Goal: Task Accomplishment & Management: Complete application form

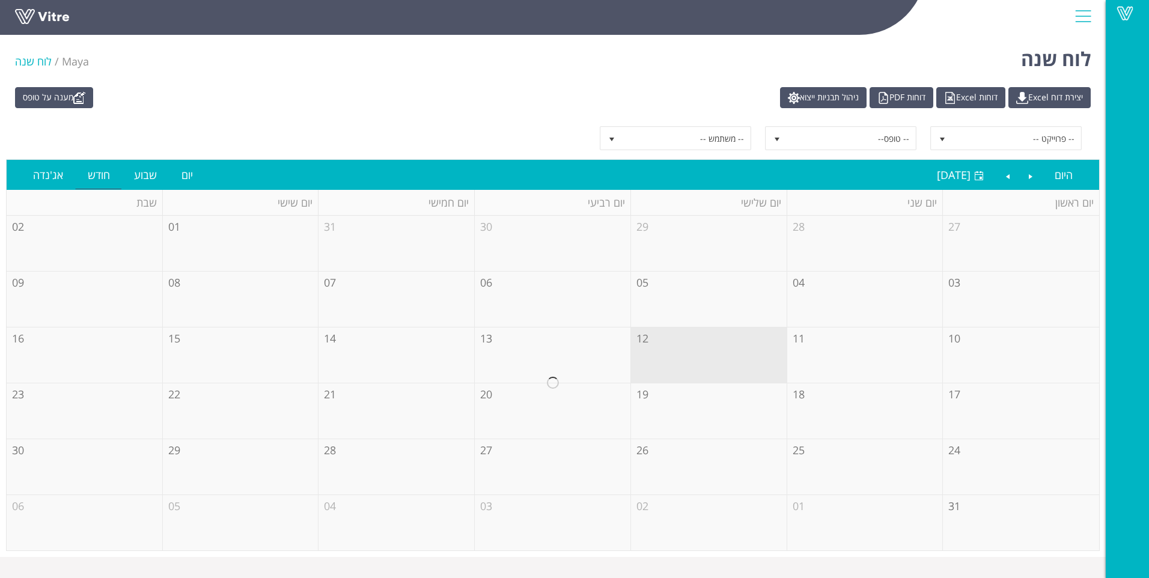
click at [487, 89] on div "מענה על טופס יצירת דוח Excel דוחות Excel דוחות PDF ניהול תבניות ייצוא" at bounding box center [553, 97] width 1094 height 21
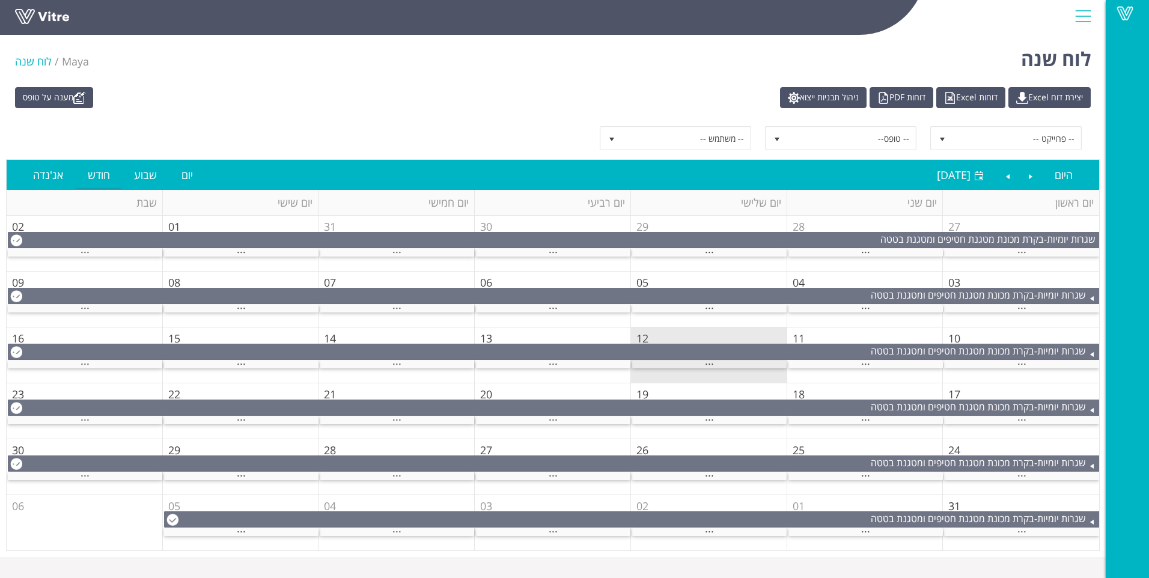
click at [725, 365] on div "..." at bounding box center [709, 365] width 154 height 8
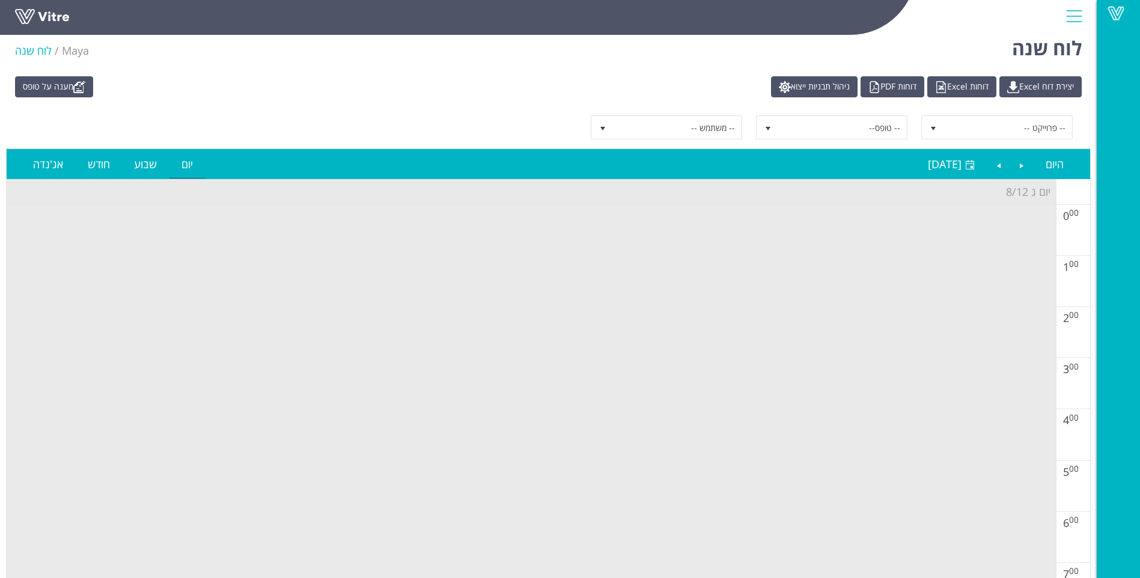
scroll to position [361, 0]
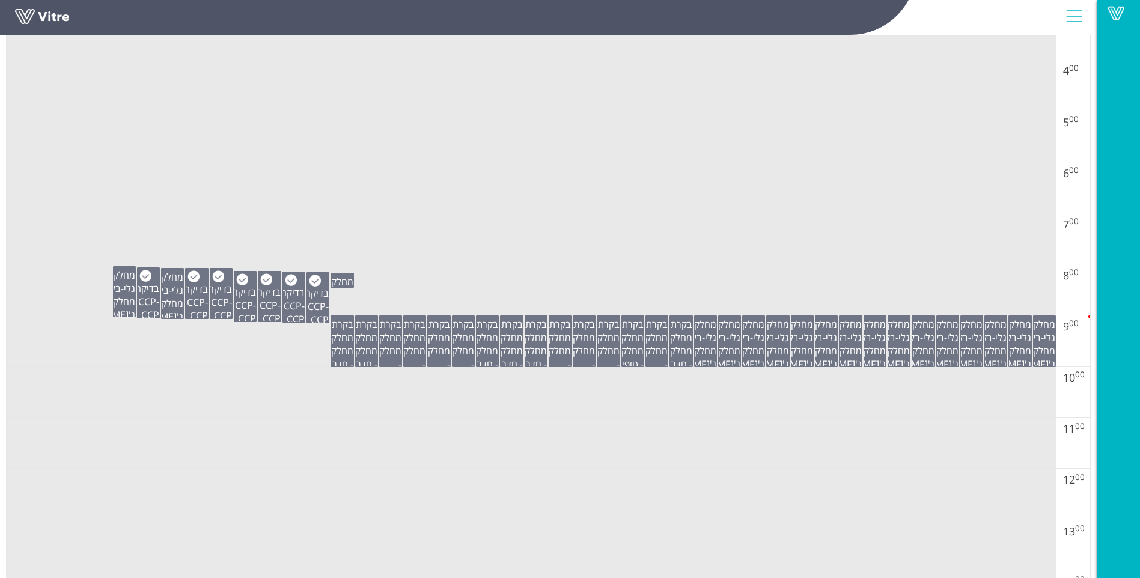
click at [442, 280] on td at bounding box center [532, 277] width 1050 height 26
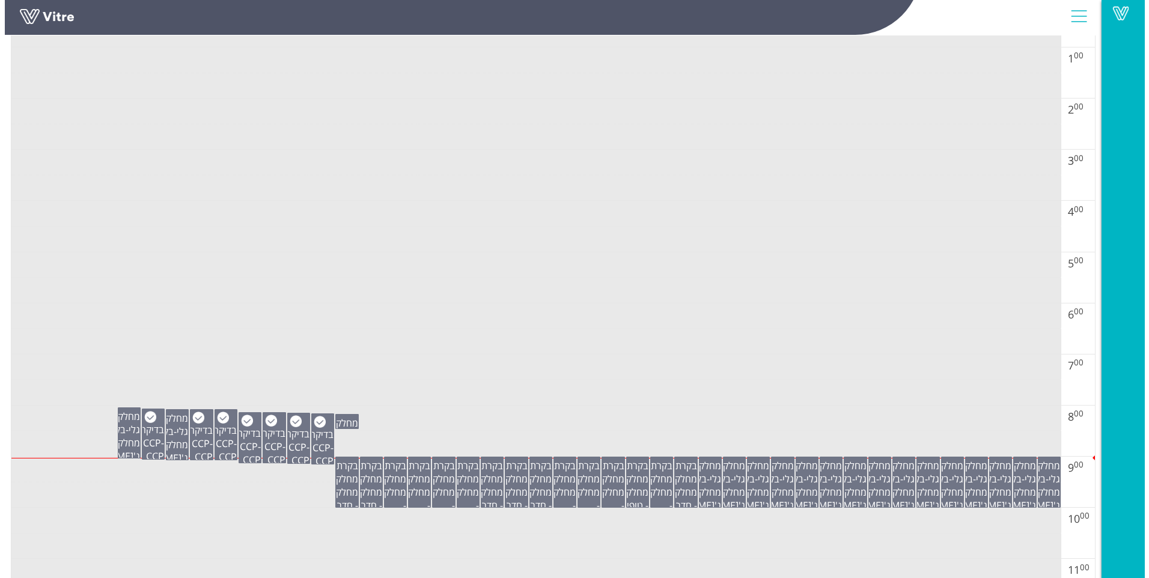
scroll to position [0, 0]
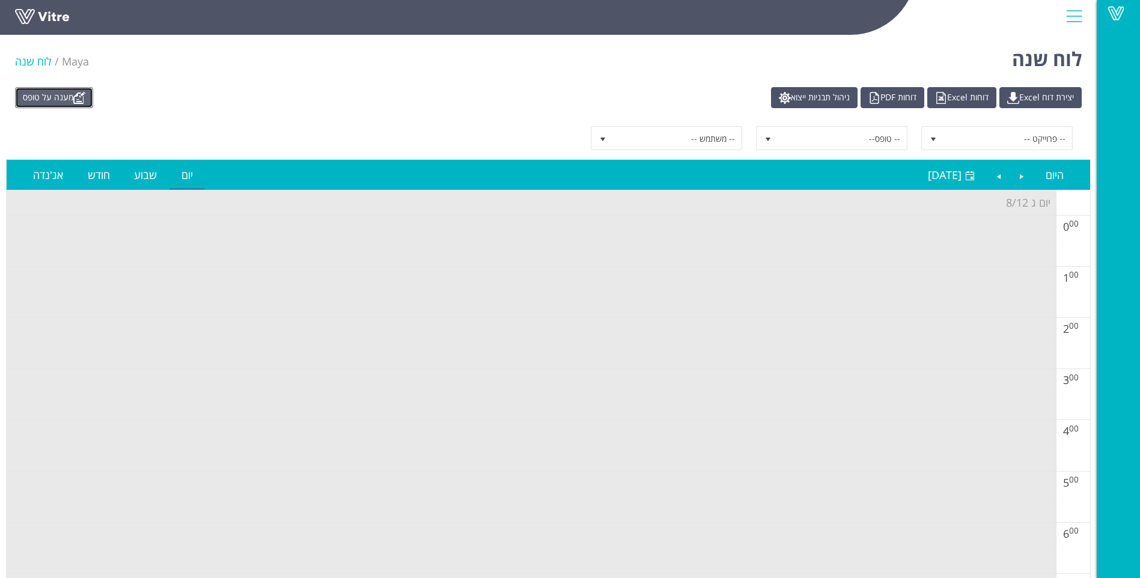
click at [57, 100] on link "מענה על טופס" at bounding box center [54, 97] width 78 height 21
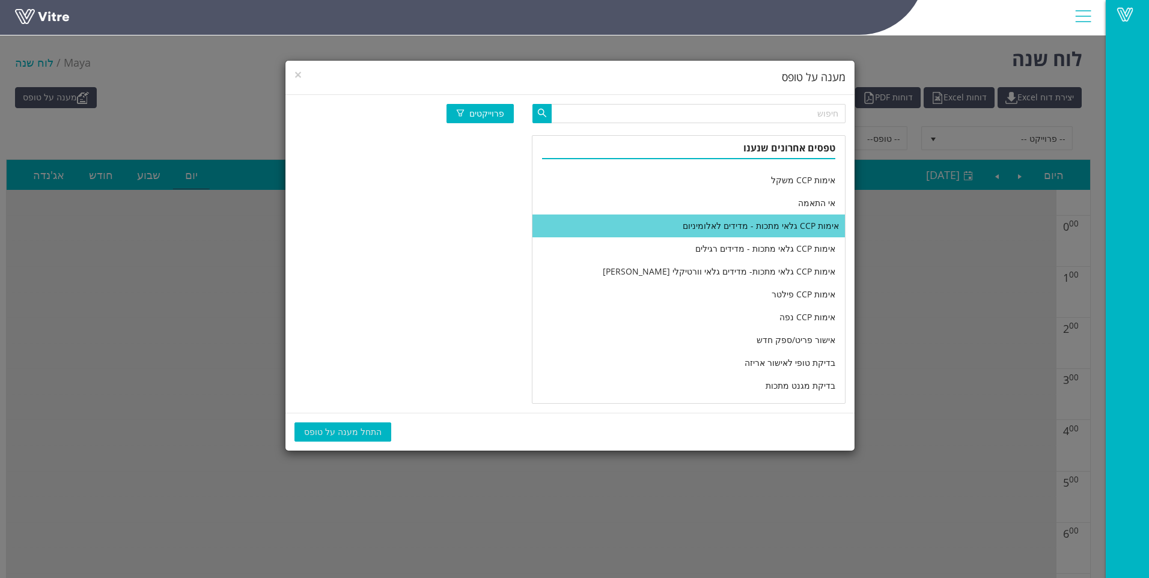
click at [615, 222] on li "אימות CCP גלאי מתכות - מדידים לאלומיניום" at bounding box center [689, 226] width 313 height 23
click at [340, 432] on span "התחל מענה על טופס" at bounding box center [343, 432] width 78 height 13
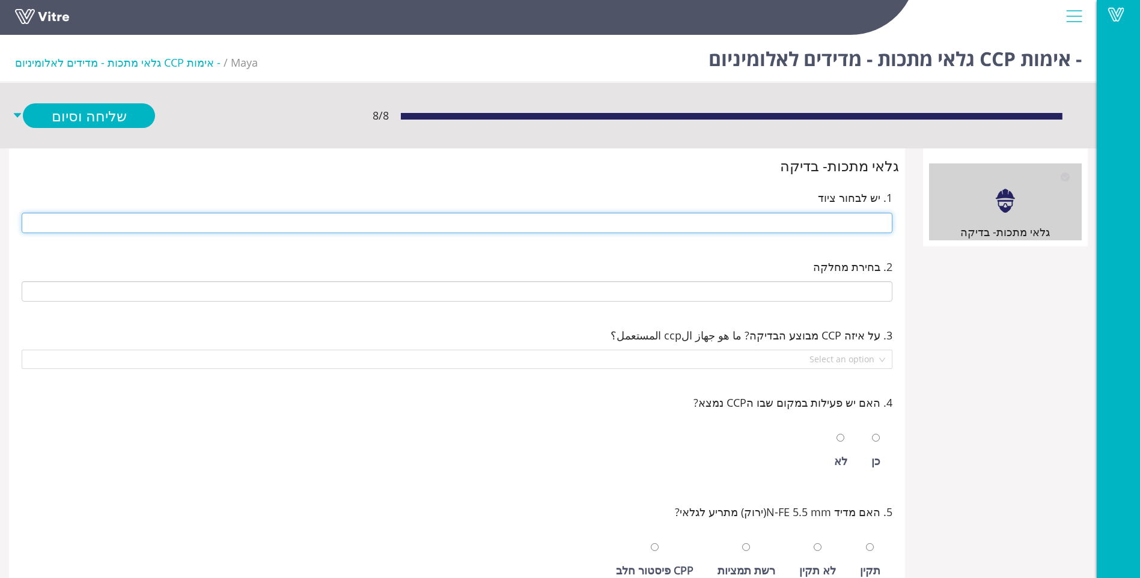
click at [815, 225] on input "text" at bounding box center [457, 223] width 871 height 20
type input "n"
click at [815, 225] on input "text" at bounding box center [457, 223] width 871 height 20
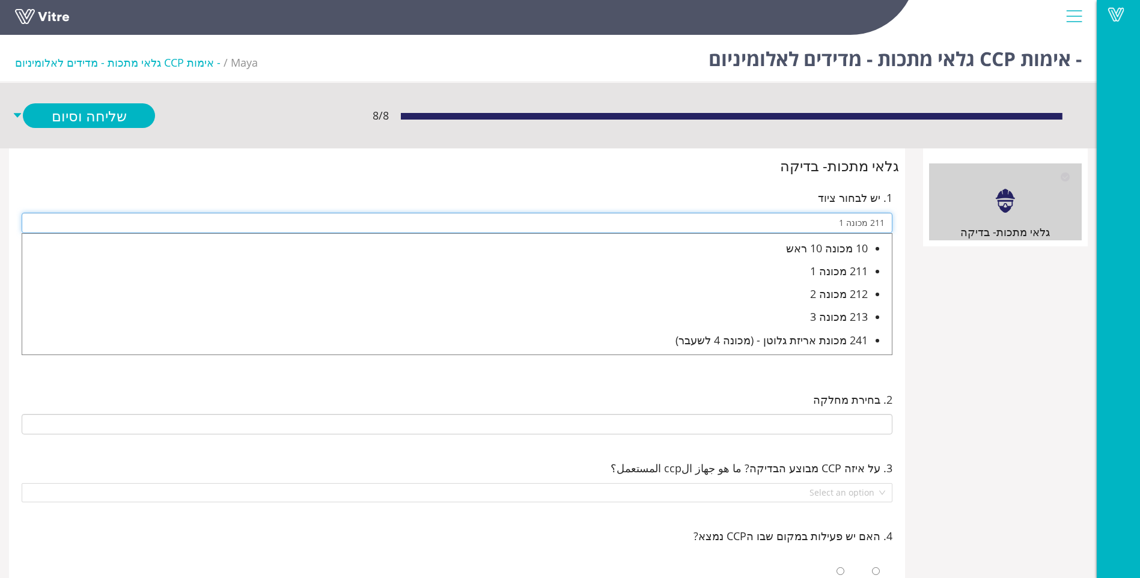
type input "211 מכונה 1"
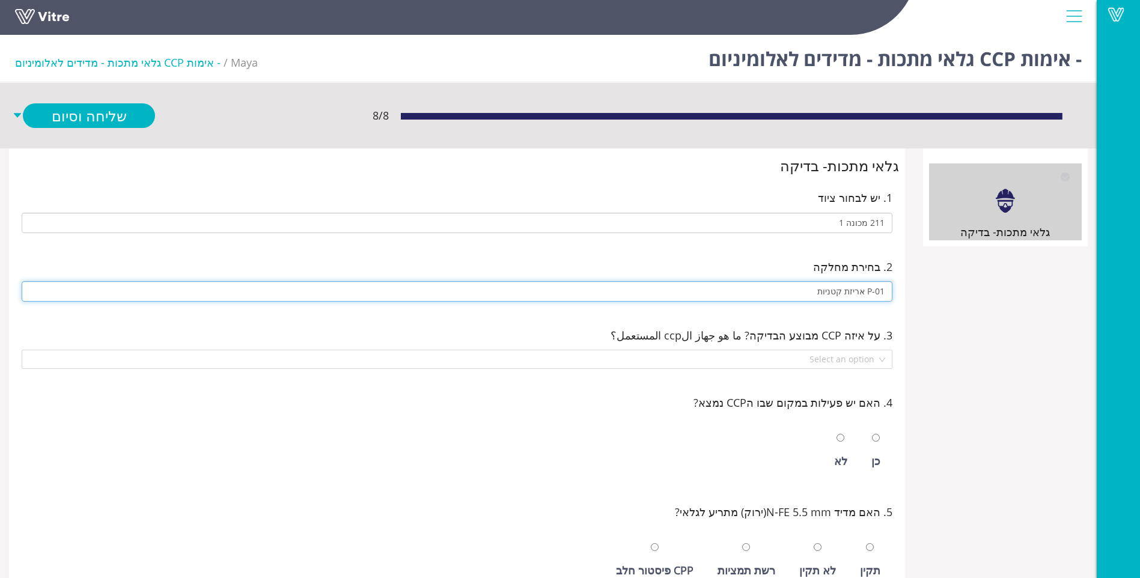
type input "P-01 אריזת קטניות"
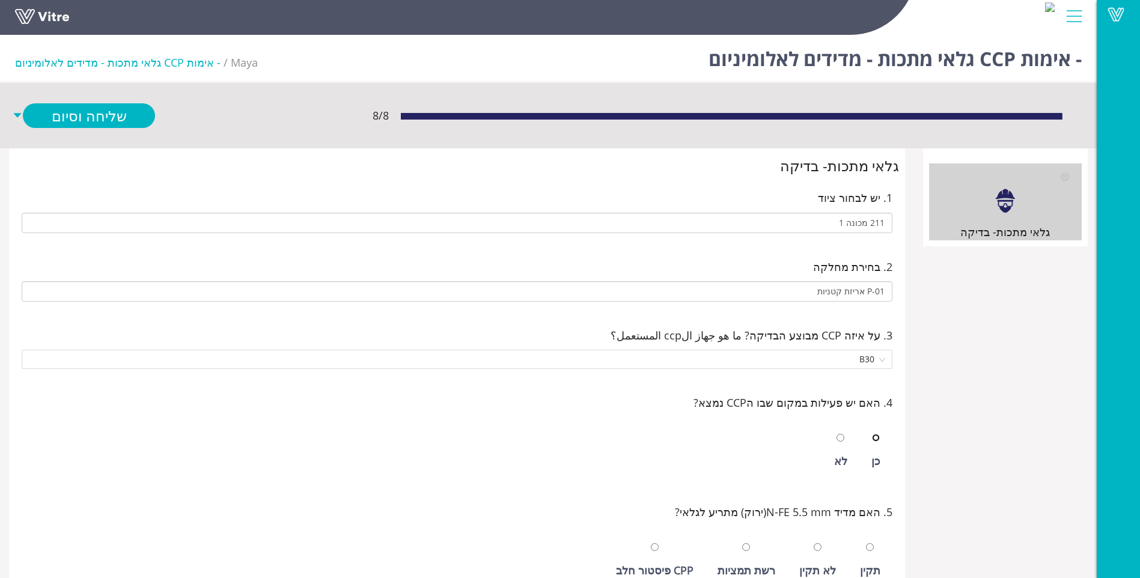
click at [872, 434] on input "radio" at bounding box center [876, 438] width 8 height 8
radio input "true"
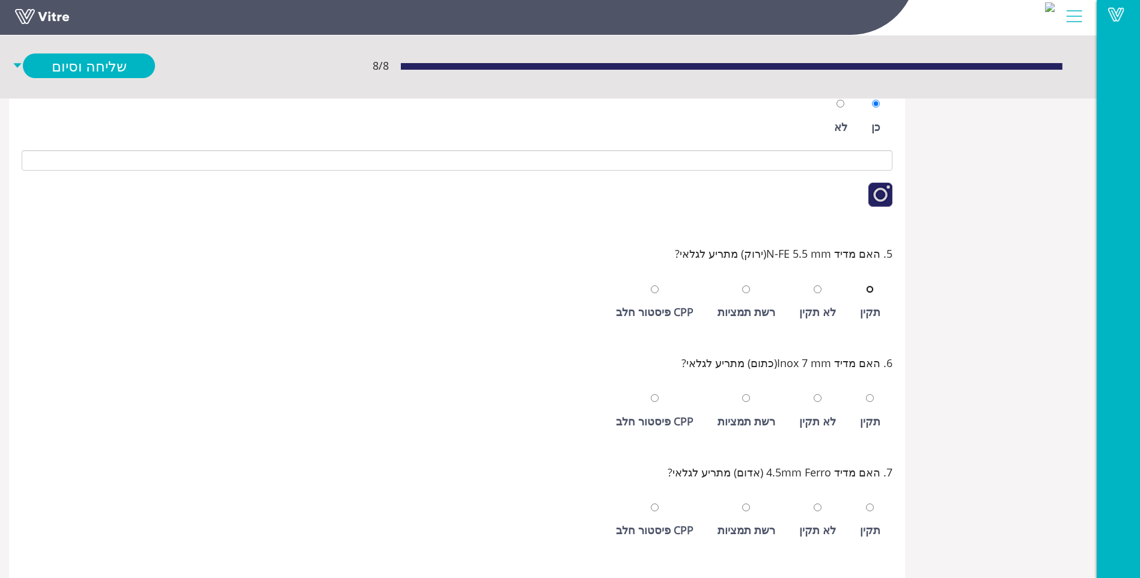
click at [866, 286] on input "radio" at bounding box center [870, 290] width 8 height 8
radio input "true"
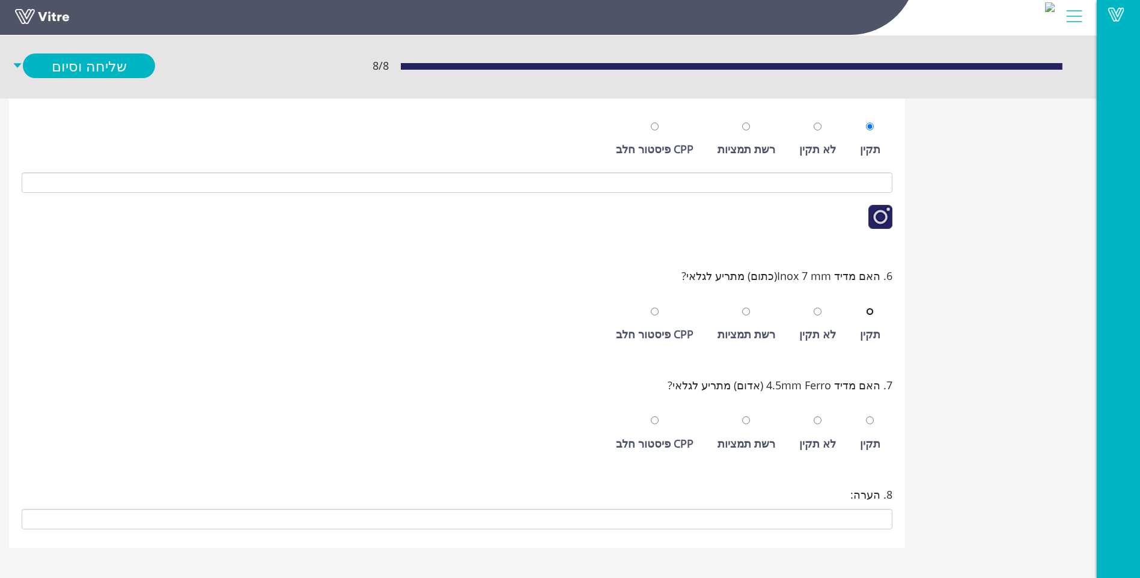
click at [866, 308] on input "radio" at bounding box center [870, 312] width 8 height 8
radio input "true"
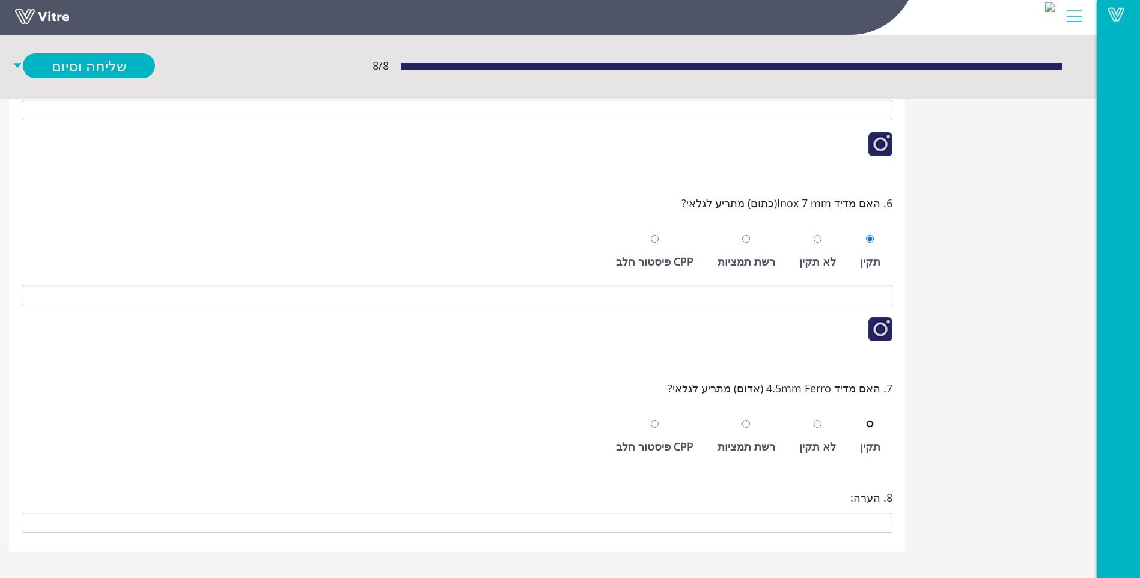
scroll to position [573, 0]
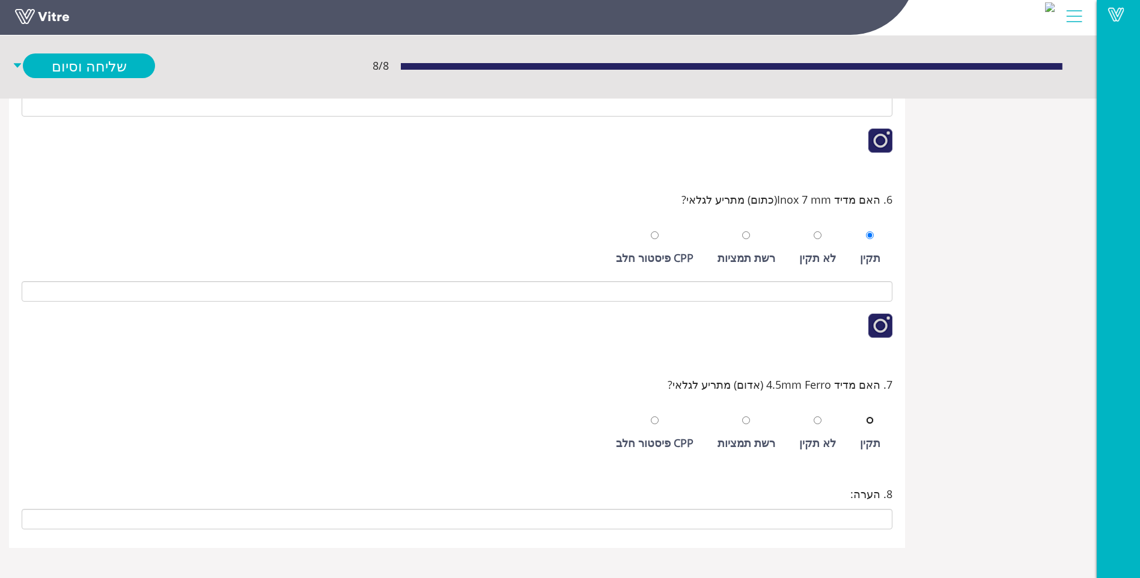
click at [866, 417] on input "radio" at bounding box center [870, 421] width 8 height 8
radio input "true"
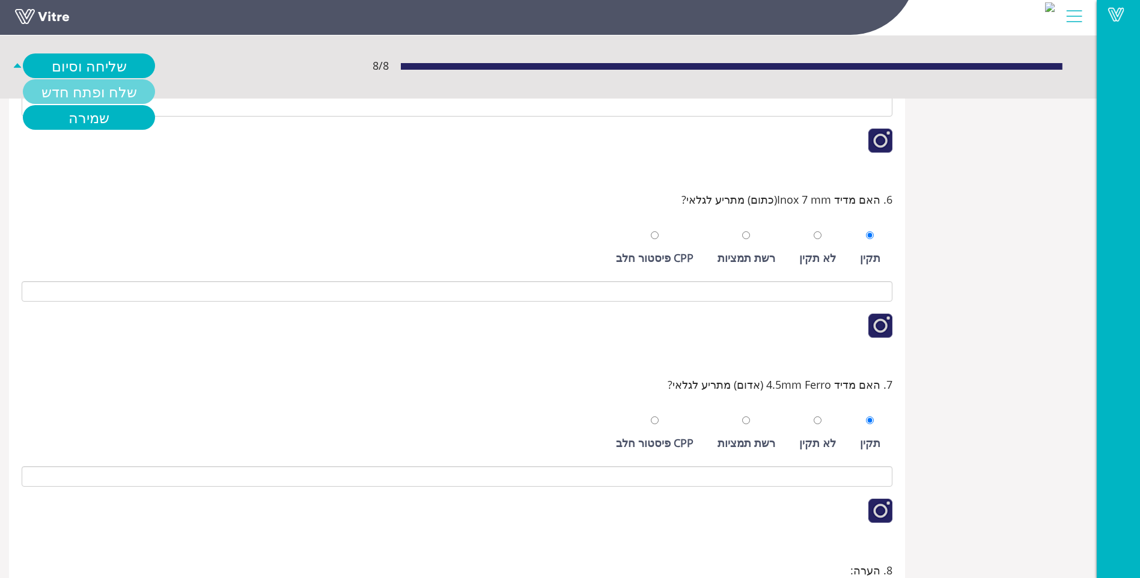
click at [92, 91] on link "שלח ופתח חדש" at bounding box center [89, 91] width 132 height 25
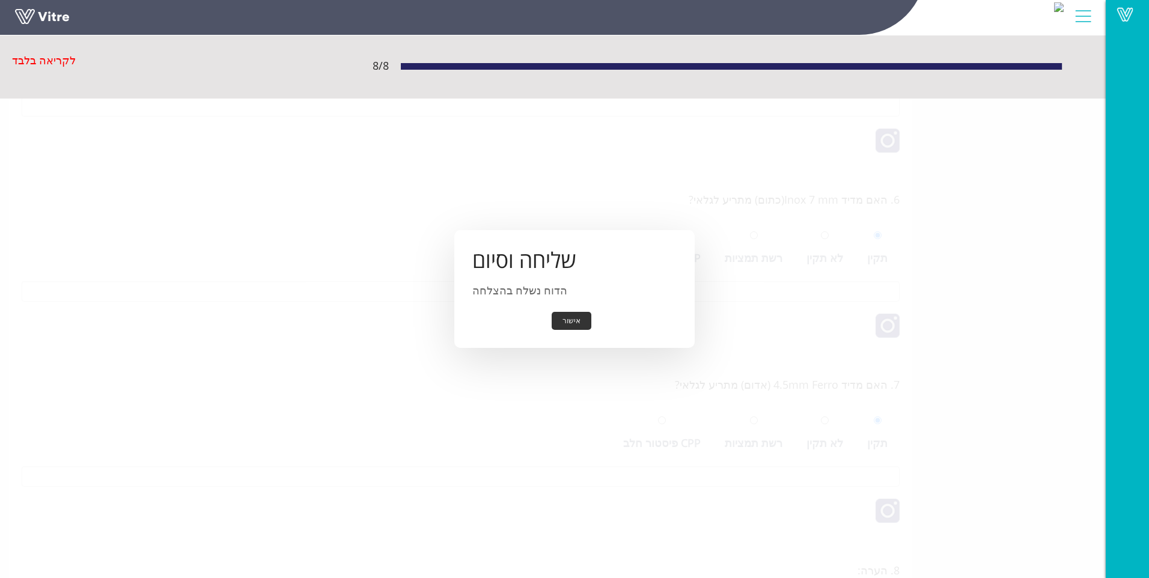
click at [578, 326] on button "אישור" at bounding box center [572, 321] width 40 height 19
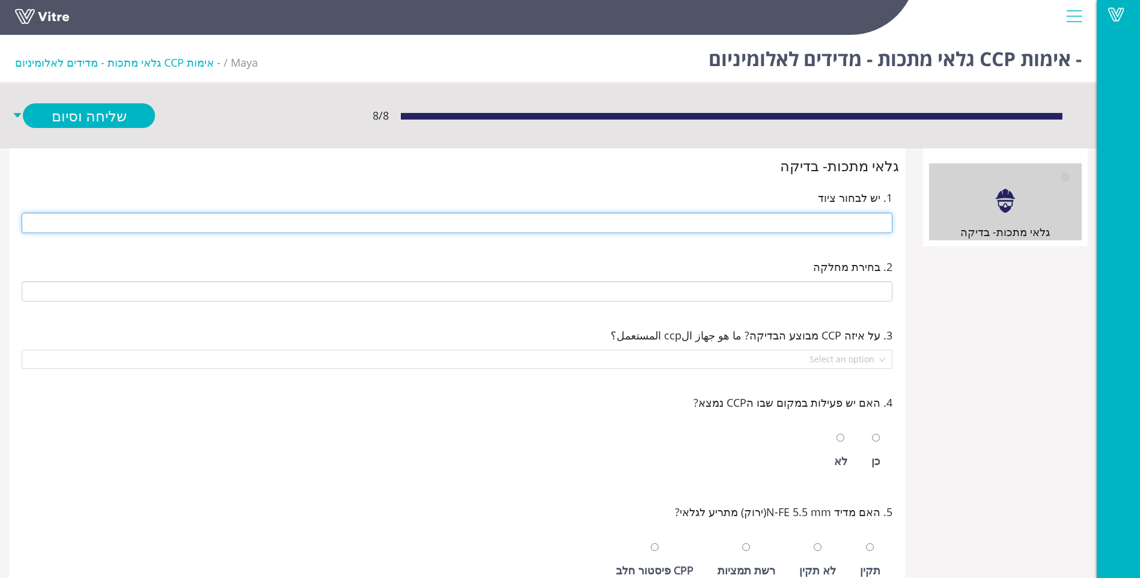
click at [829, 213] on input "text" at bounding box center [457, 223] width 871 height 20
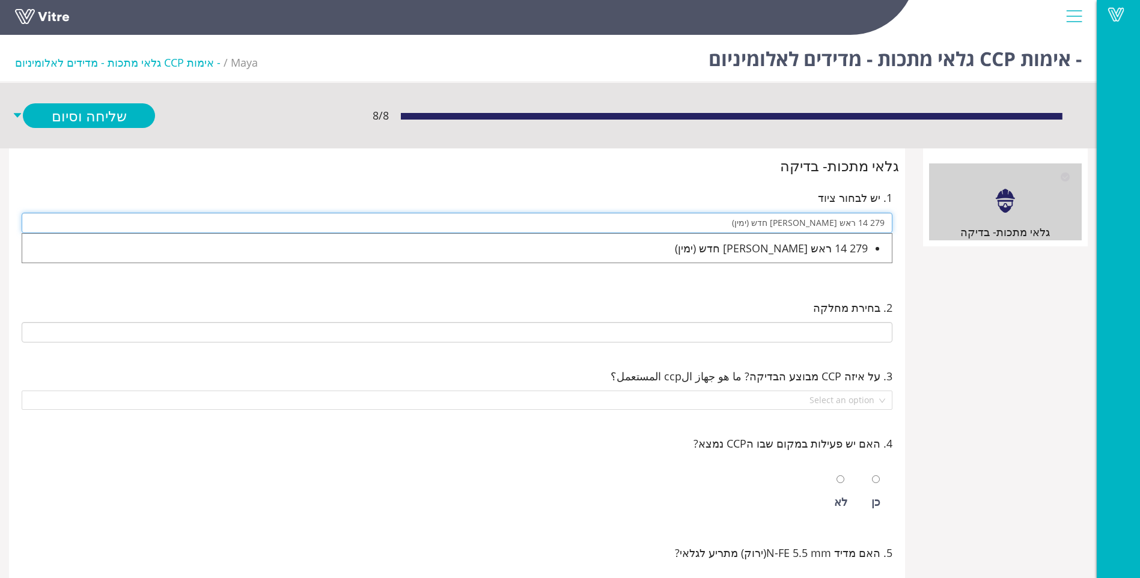
type input "279 14 ראש מוסטפא חדש (ימין)"
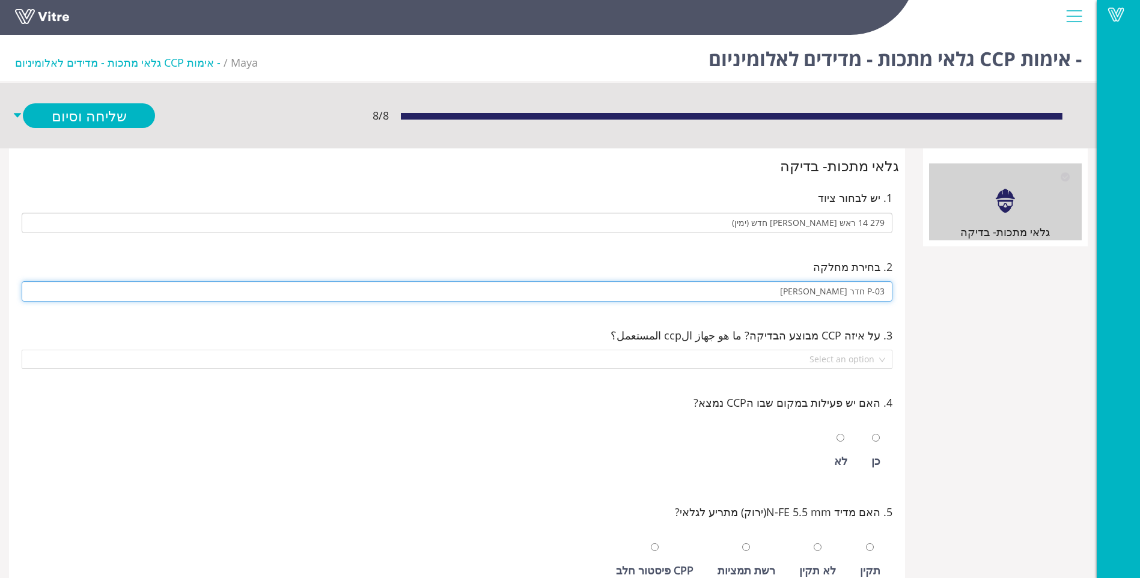
type input "P-03 חדר מוסטפה"
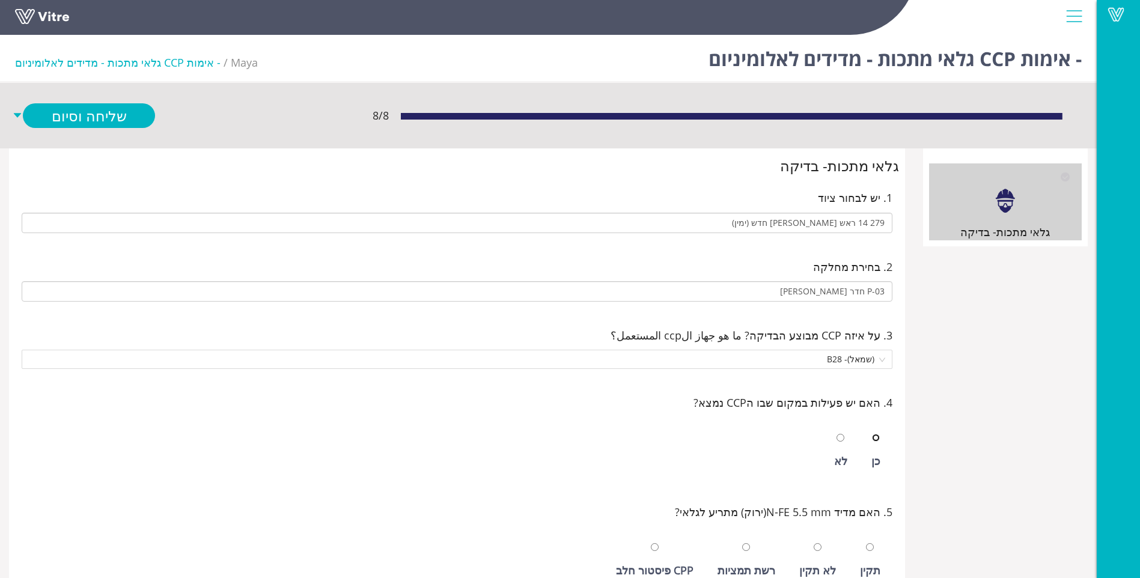
click at [872, 434] on input "radio" at bounding box center [876, 438] width 8 height 8
radio input "true"
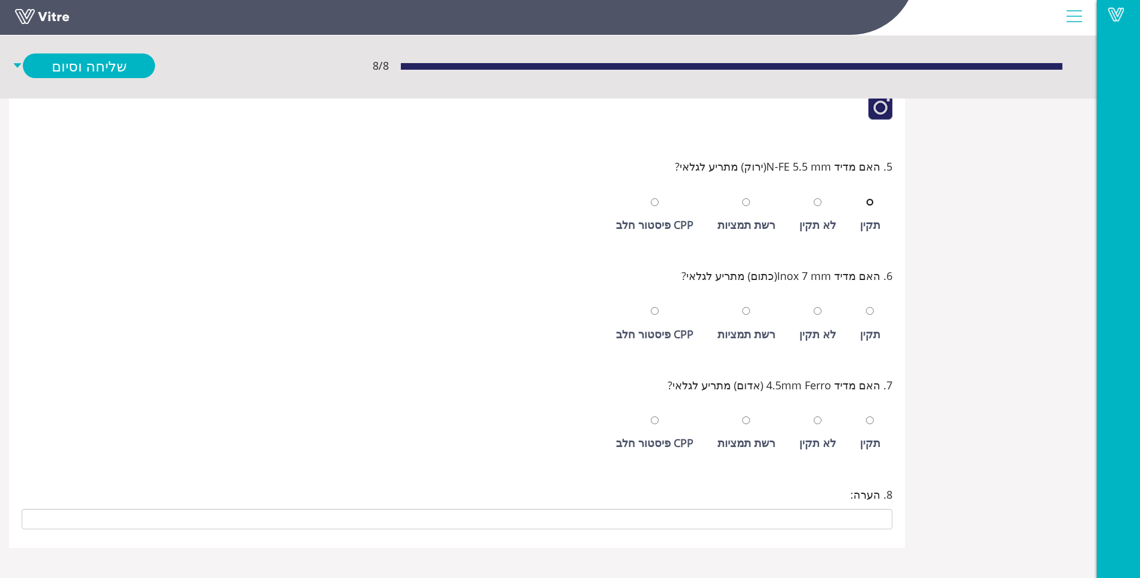
click at [866, 198] on input "radio" at bounding box center [870, 202] width 8 height 8
radio input "true"
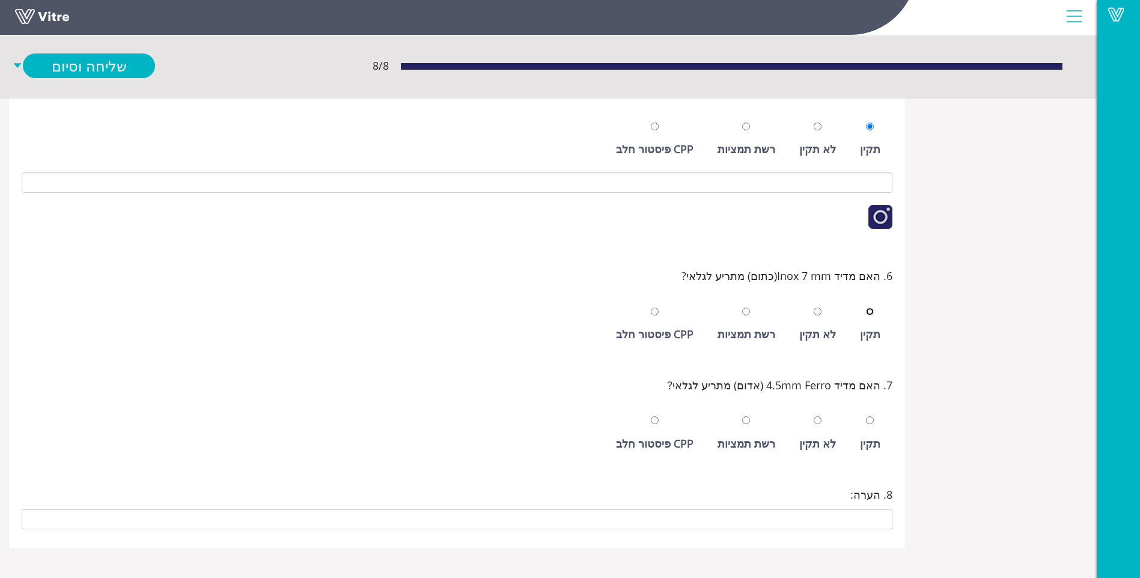
click at [866, 308] on input "radio" at bounding box center [870, 312] width 8 height 8
radio input "true"
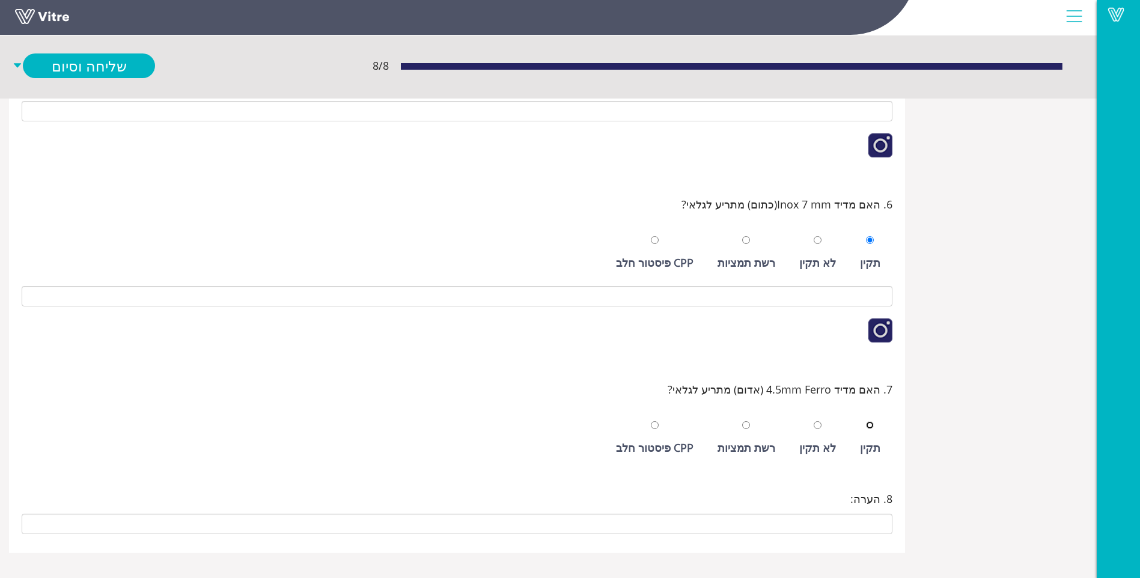
scroll to position [573, 0]
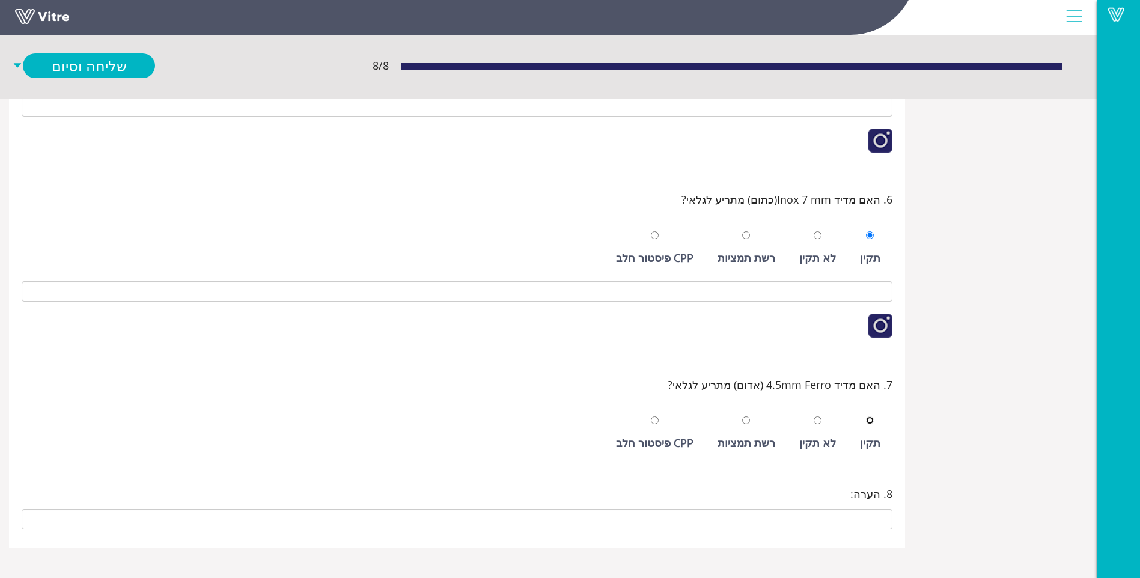
click at [866, 417] on input "radio" at bounding box center [870, 421] width 8 height 8
radio input "true"
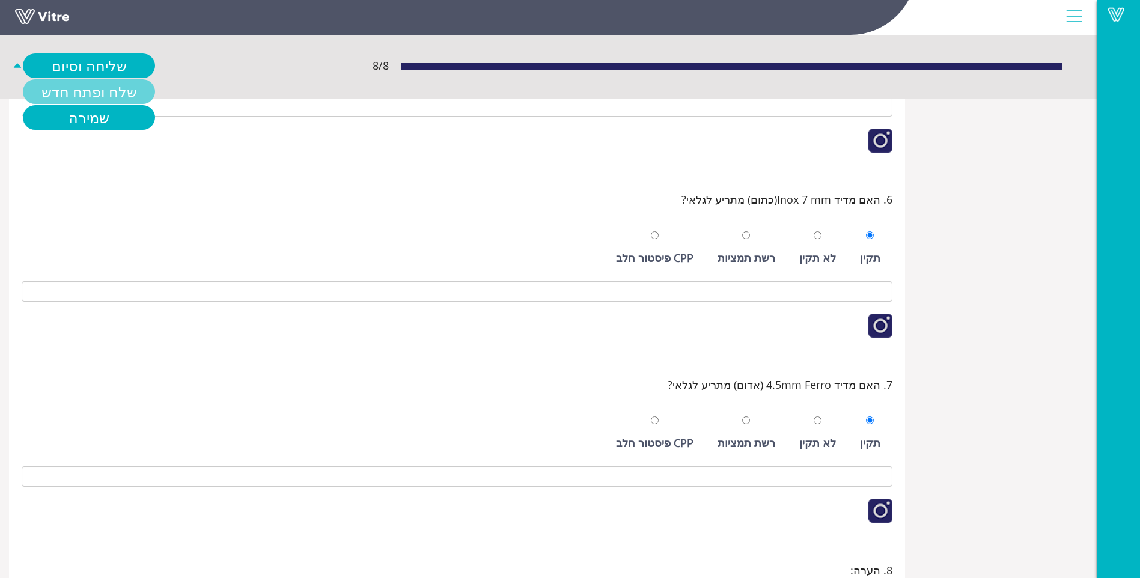
click at [82, 82] on link "שלח ופתח חדש" at bounding box center [89, 91] width 132 height 25
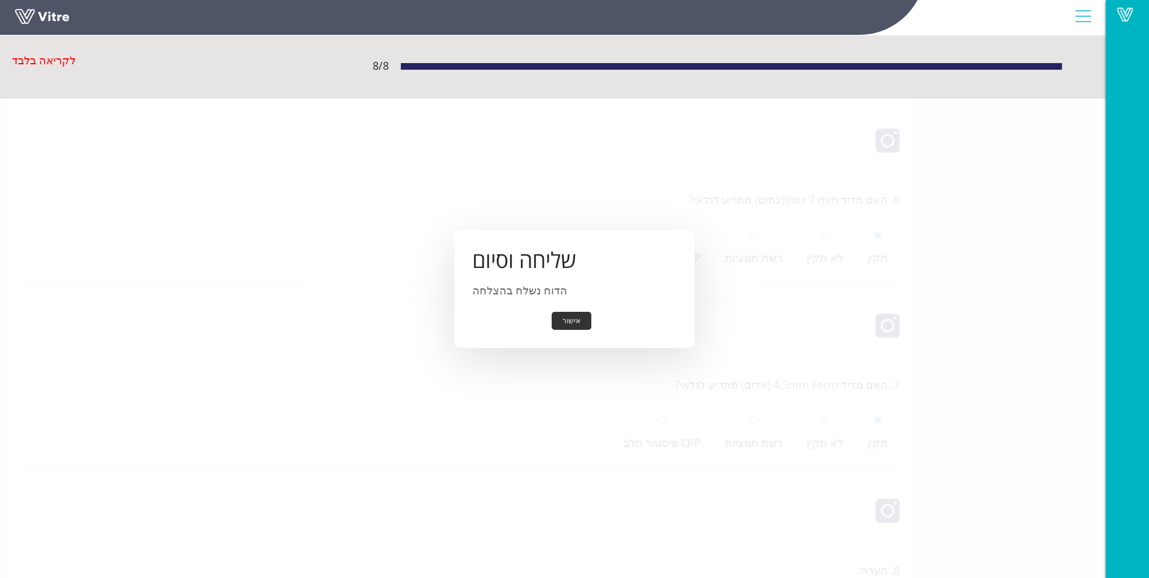
click at [578, 320] on button "אישור" at bounding box center [572, 321] width 40 height 19
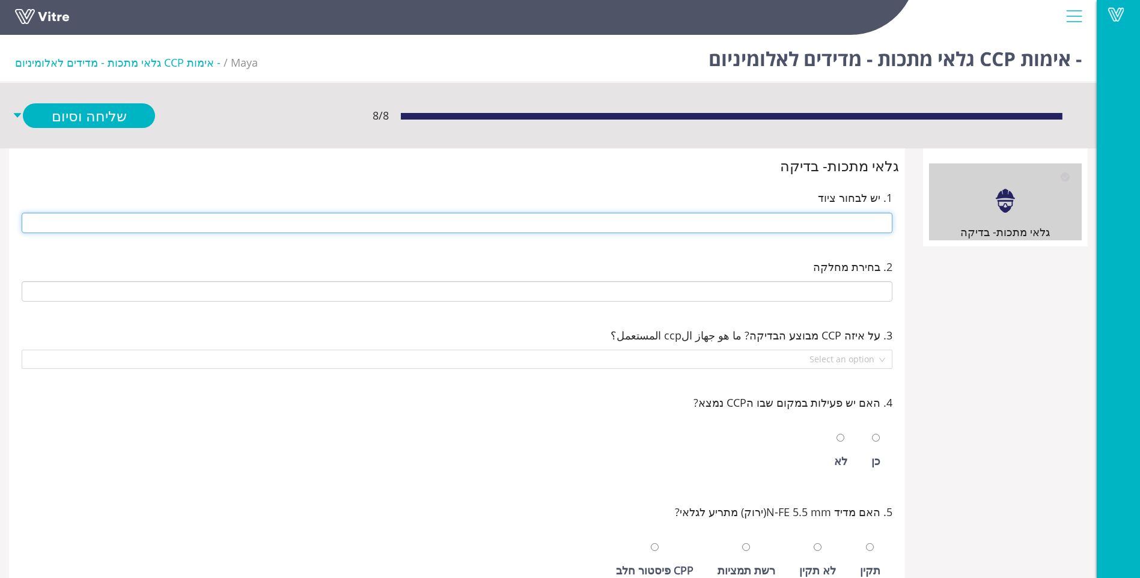
click at [837, 219] on input "text" at bounding box center [457, 223] width 871 height 20
type input "281 14 ראש [PERSON_NAME]"
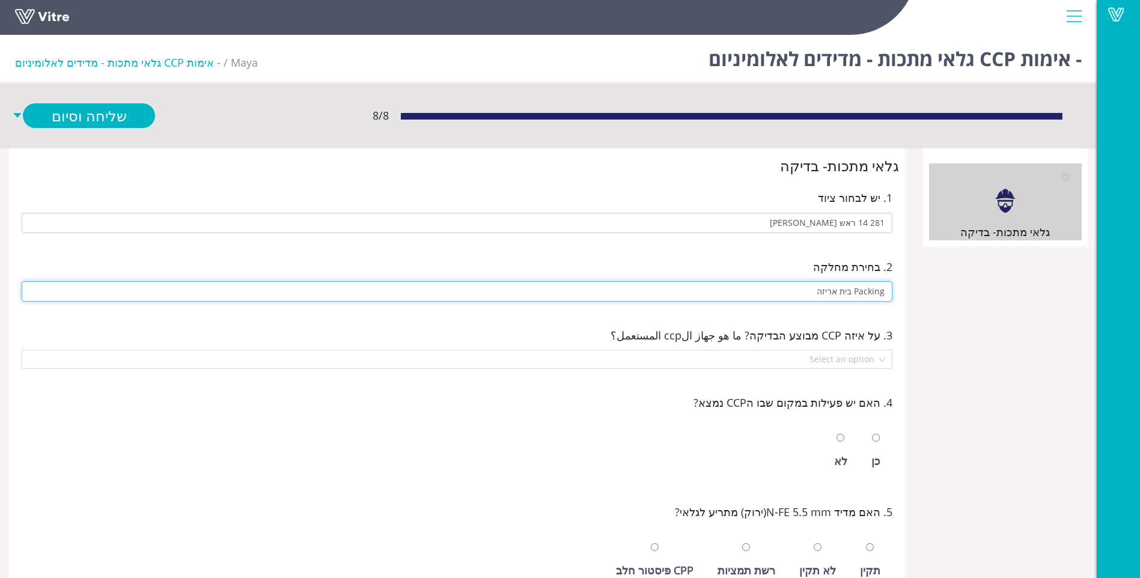
type input "Packing בית אריזה"
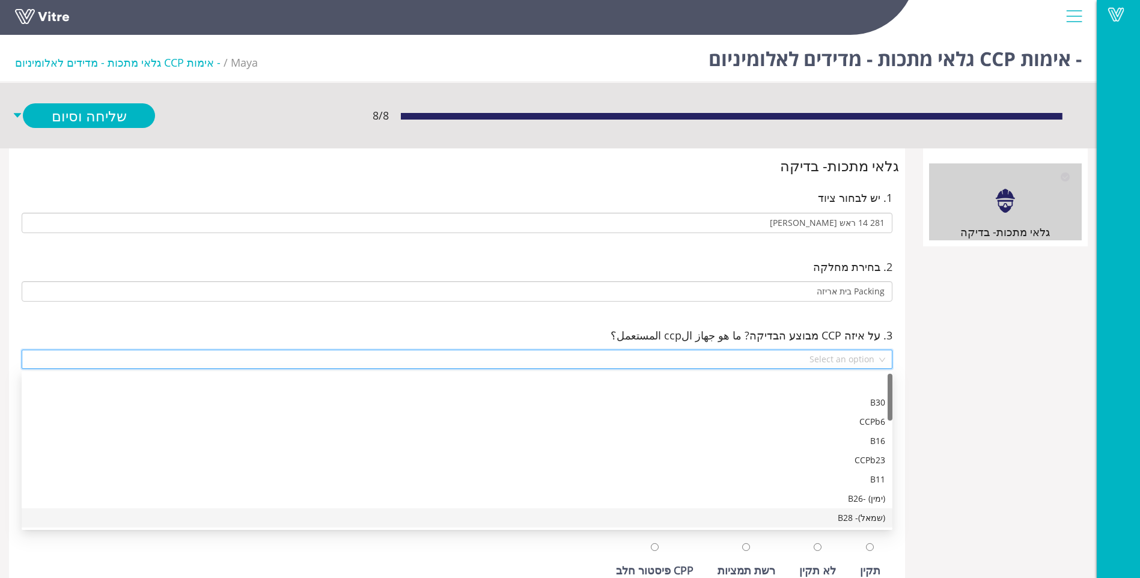
scroll to position [19, 0]
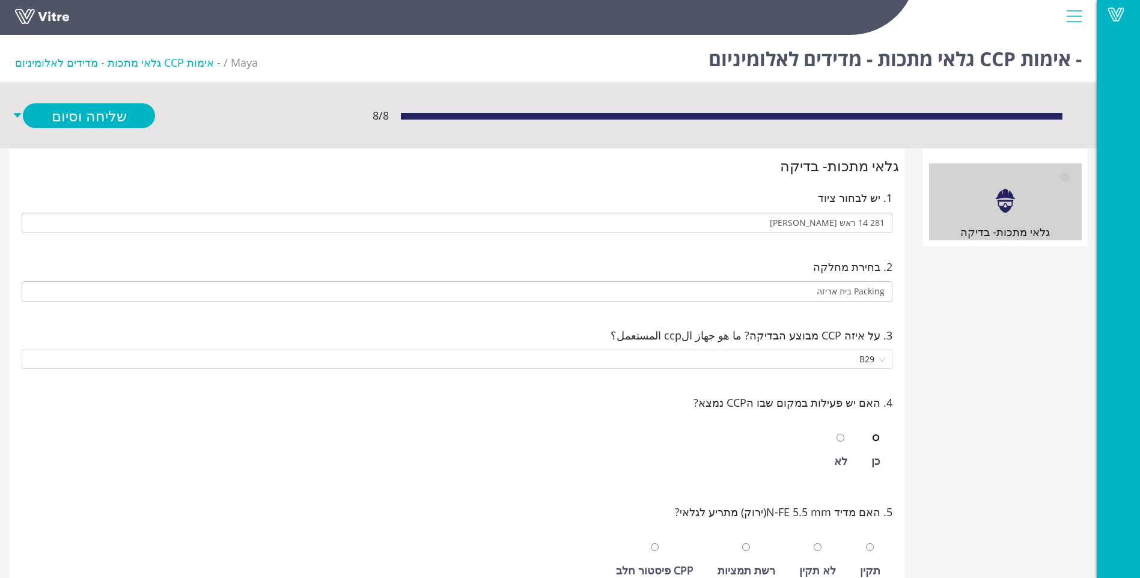
click at [872, 434] on input "radio" at bounding box center [876, 438] width 8 height 8
radio input "true"
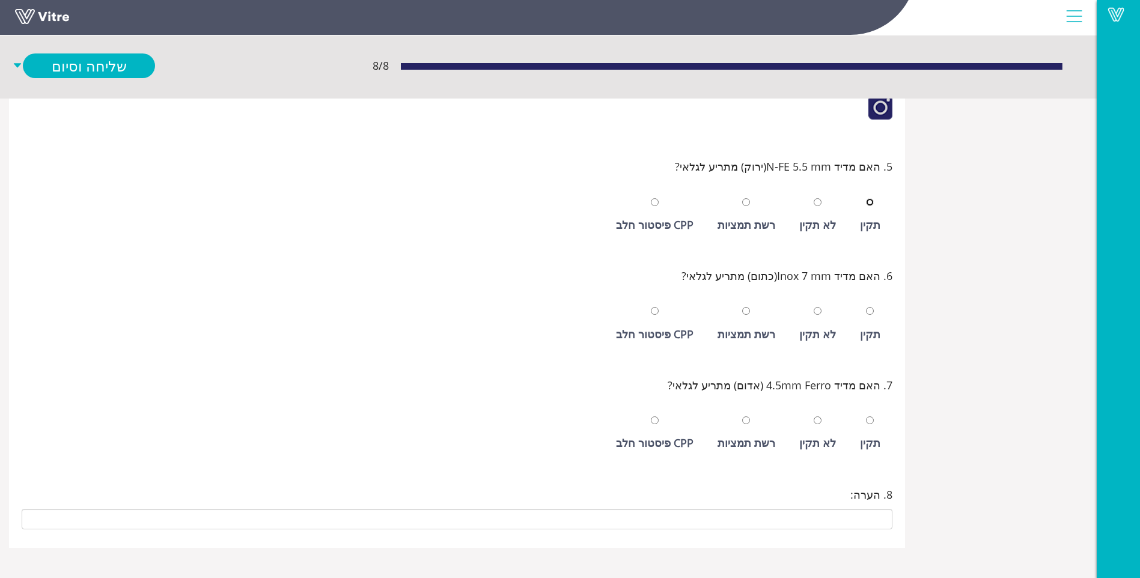
click at [866, 198] on input "radio" at bounding box center [870, 202] width 8 height 8
radio input "true"
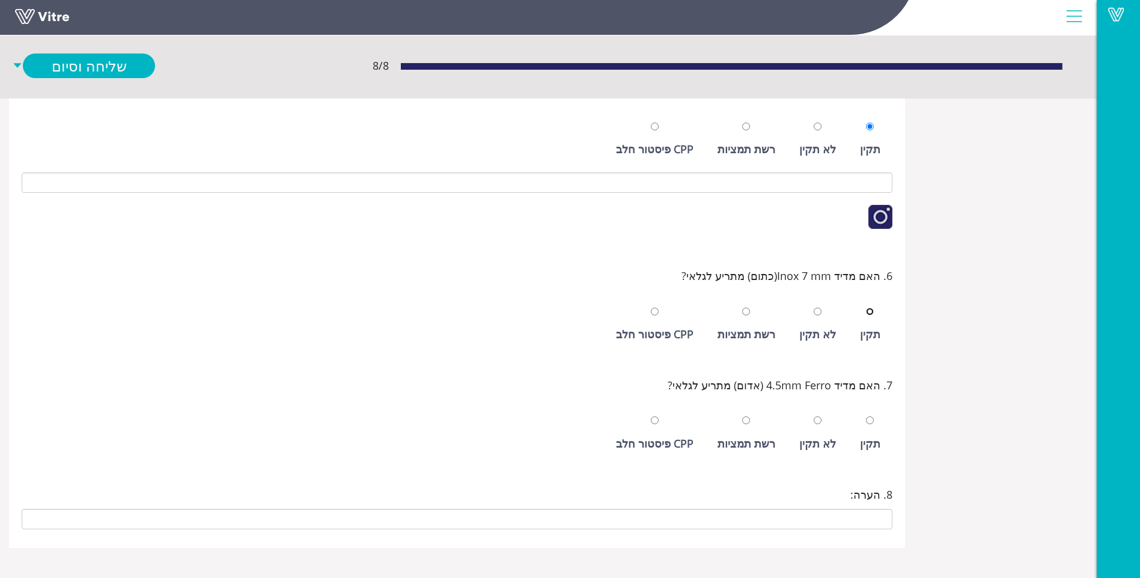
click at [866, 308] on input "radio" at bounding box center [870, 312] width 8 height 8
radio input "true"
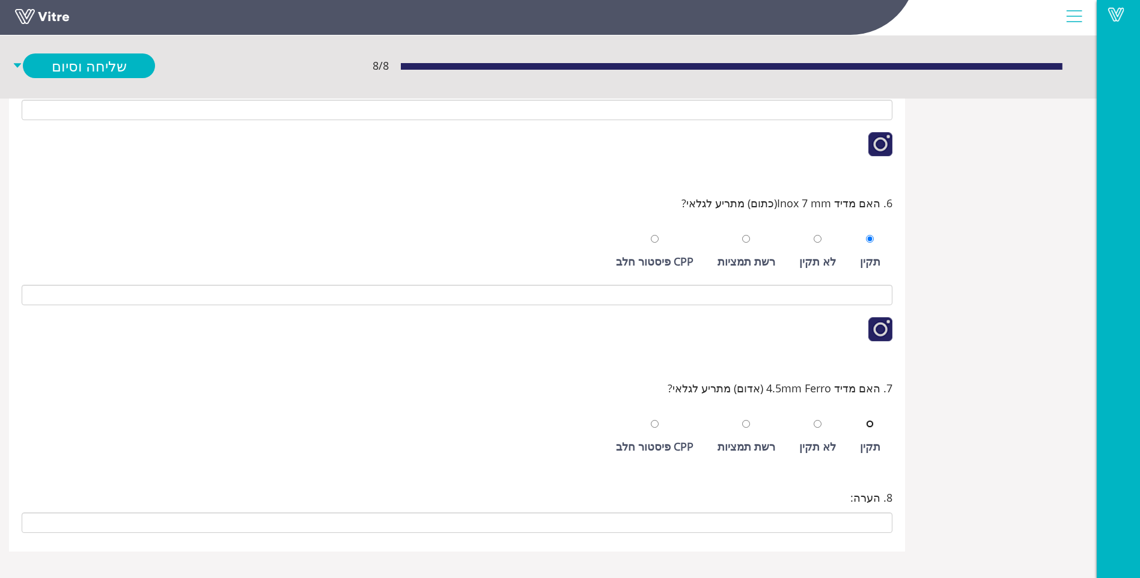
scroll to position [573, 0]
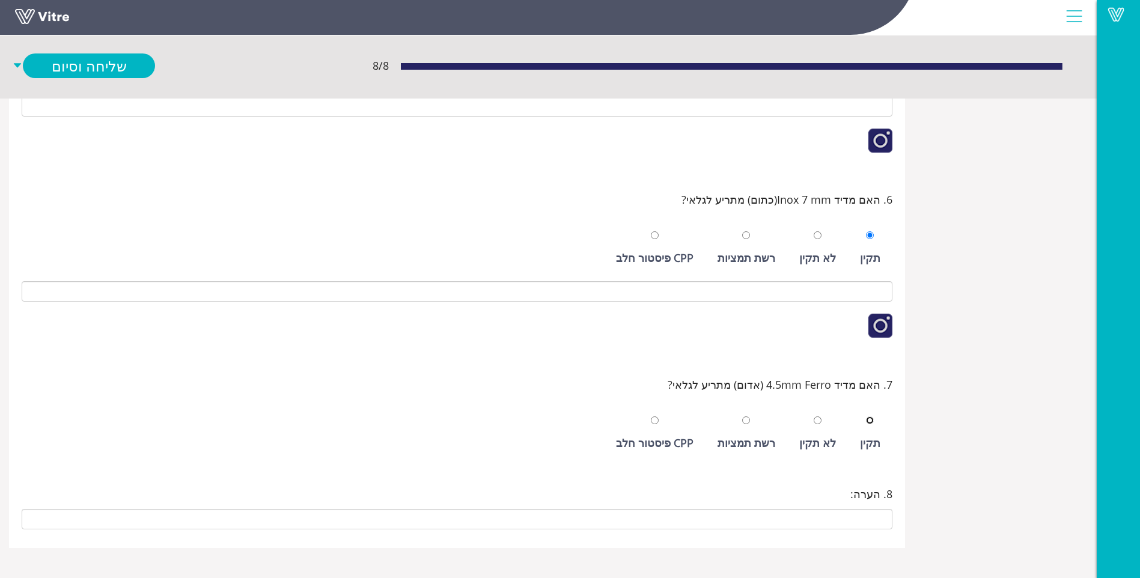
click at [866, 417] on input "radio" at bounding box center [870, 421] width 8 height 8
radio input "true"
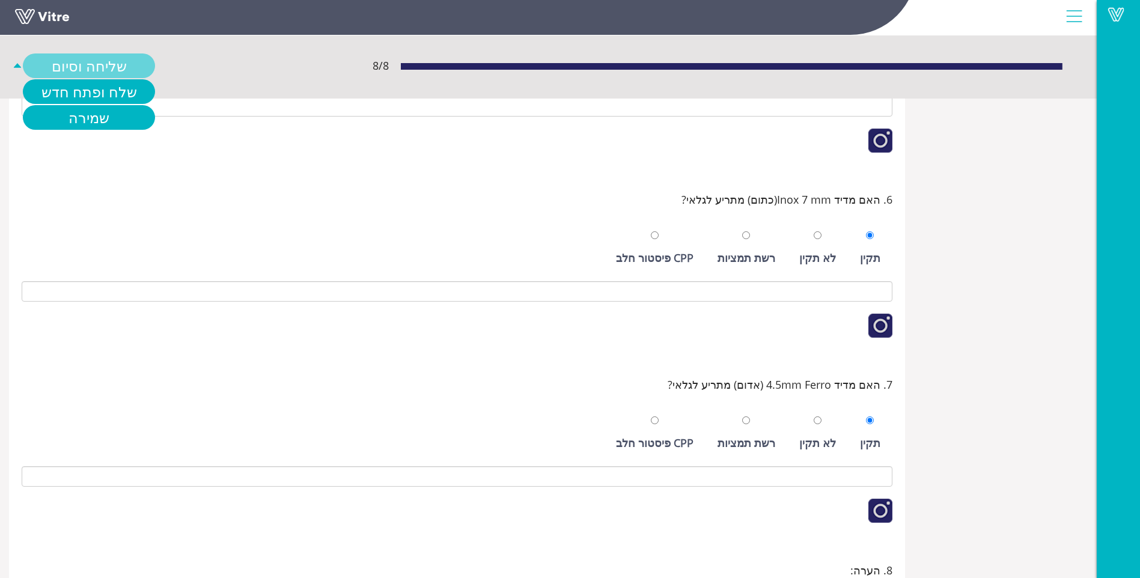
click at [113, 72] on link "שליחה וסיום" at bounding box center [89, 65] width 132 height 25
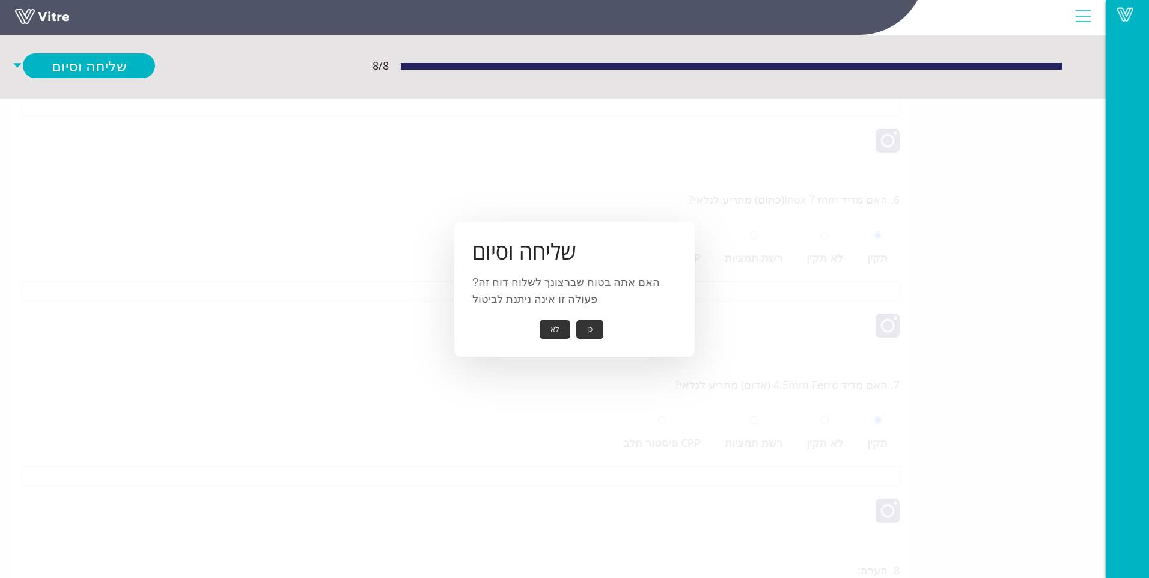
click at [587, 323] on button "כן" at bounding box center [589, 329] width 27 height 19
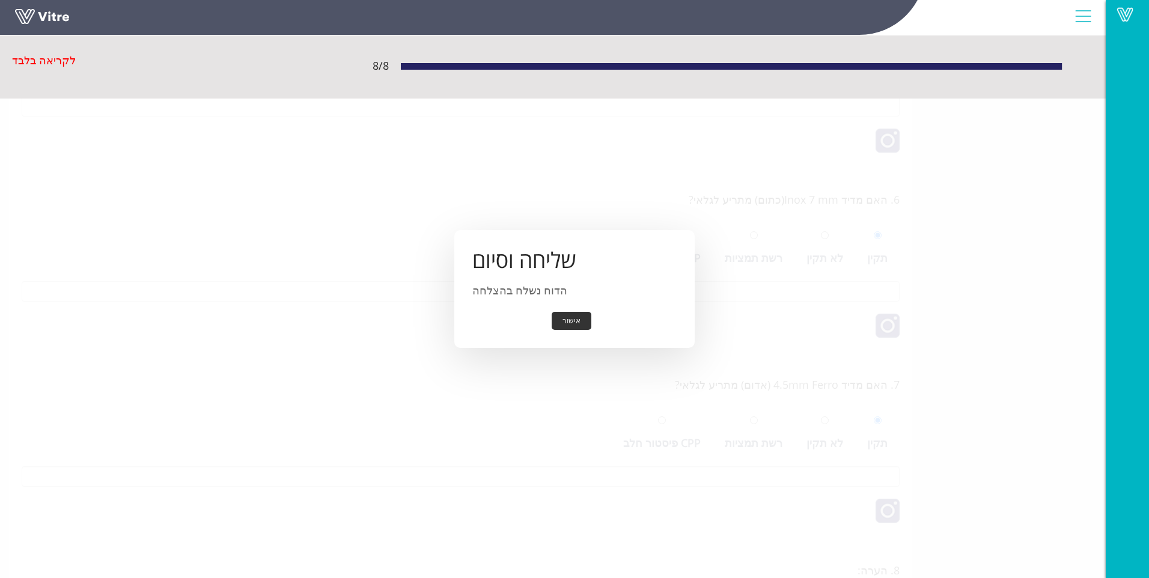
click at [583, 323] on button "אישור" at bounding box center [572, 321] width 40 height 19
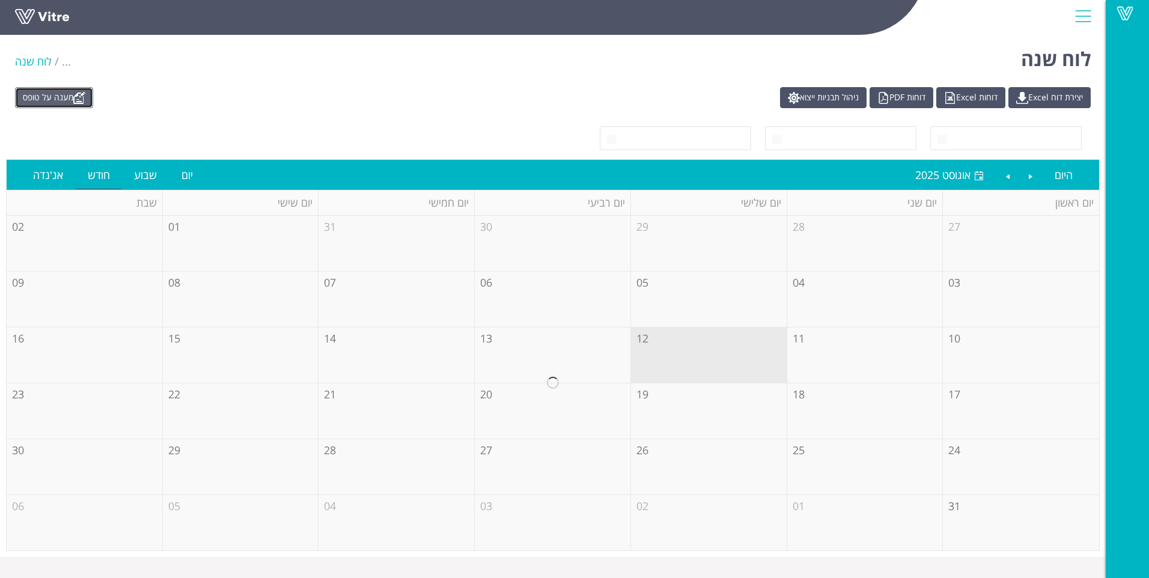
click at [76, 101] on link "מענה על טופס" at bounding box center [54, 97] width 78 height 21
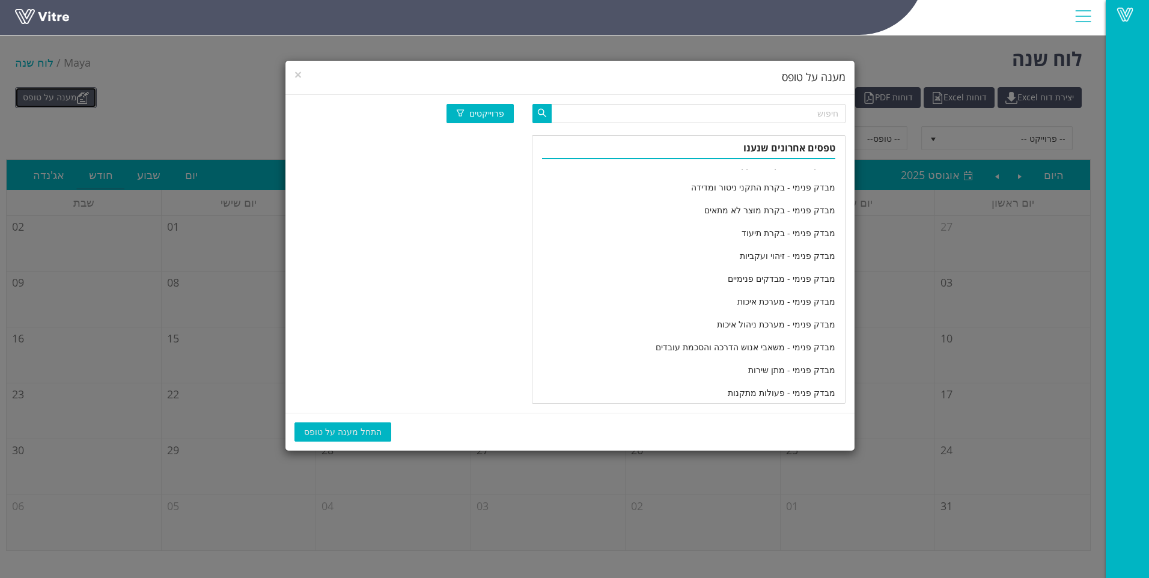
scroll to position [2004, 0]
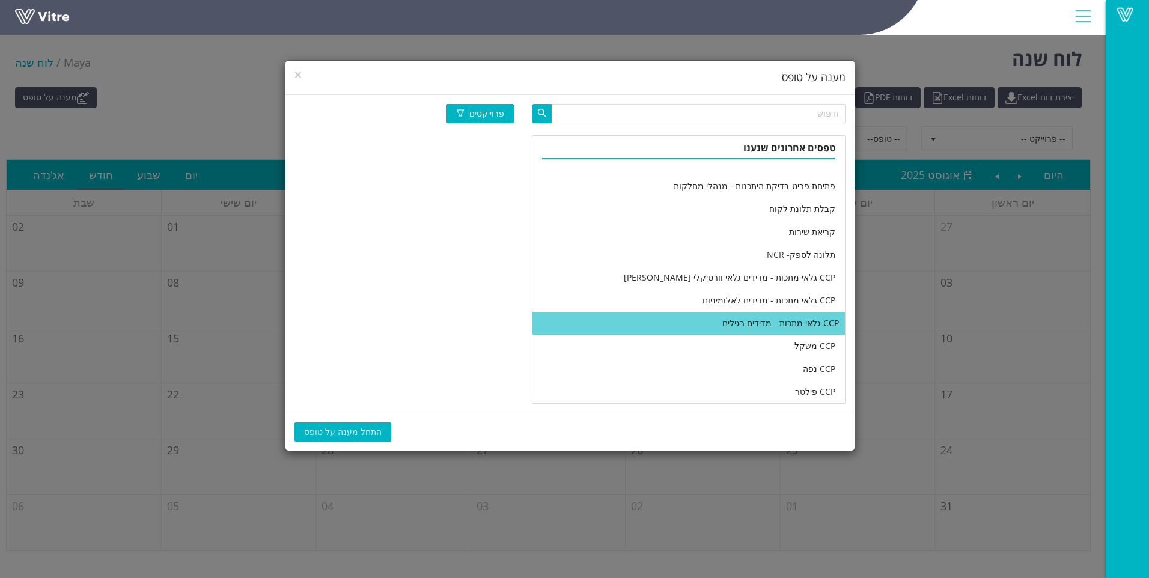
click at [643, 326] on li "CCP גלאי מתכות - מדידים רגילים" at bounding box center [689, 323] width 313 height 23
click at [353, 428] on span "התחל מענה על טופס" at bounding box center [343, 432] width 78 height 13
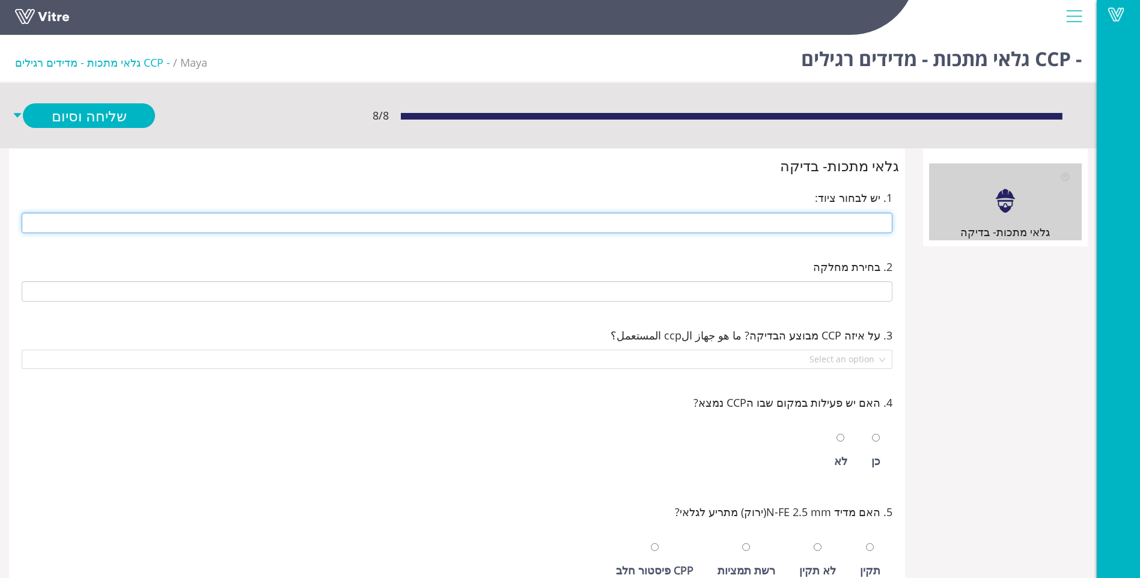
click at [837, 225] on input "text" at bounding box center [457, 223] width 871 height 20
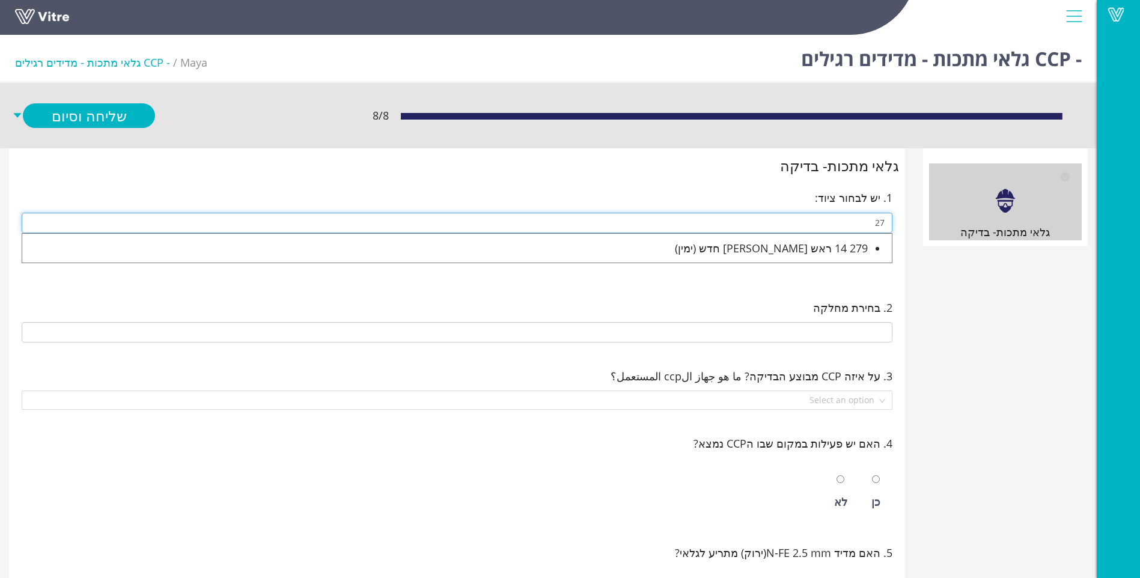
type input "2"
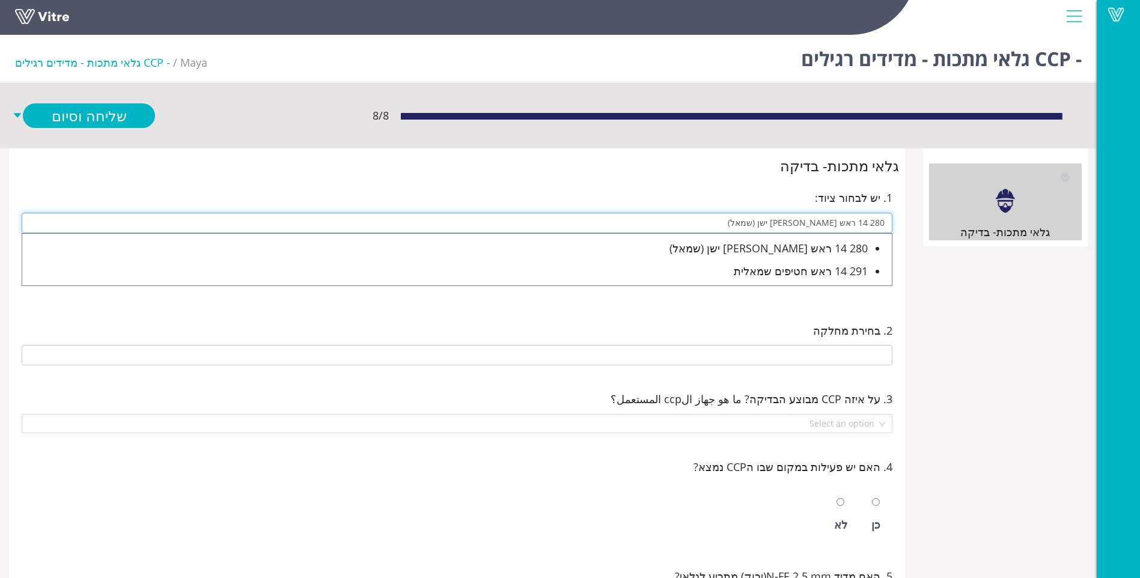
type input "280 14 ראש מוסטפא ישן (שמאל)"
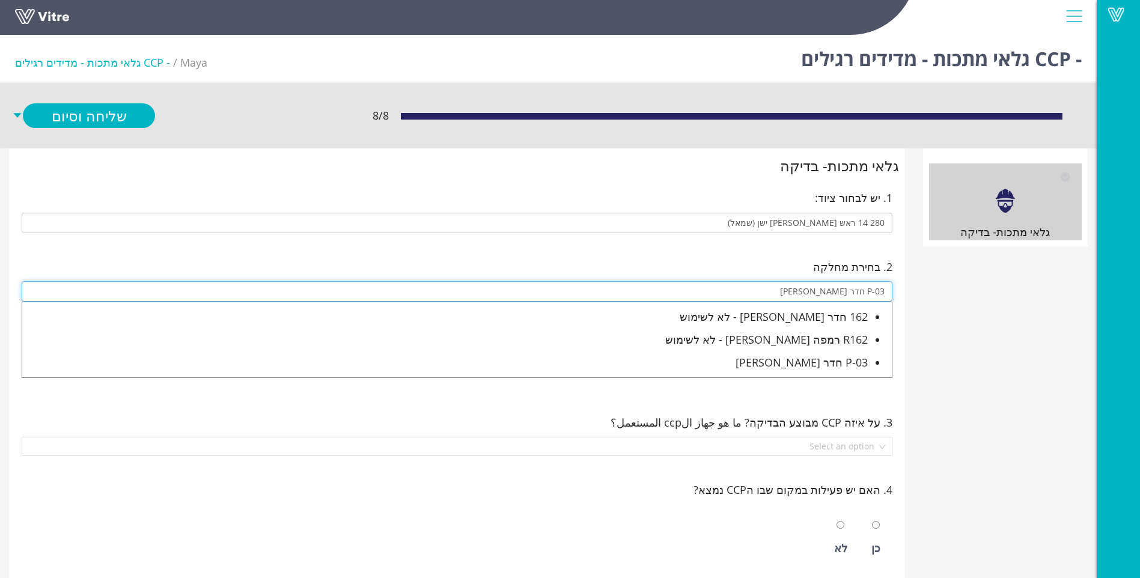
type input "P-03 חדר מוסטפה"
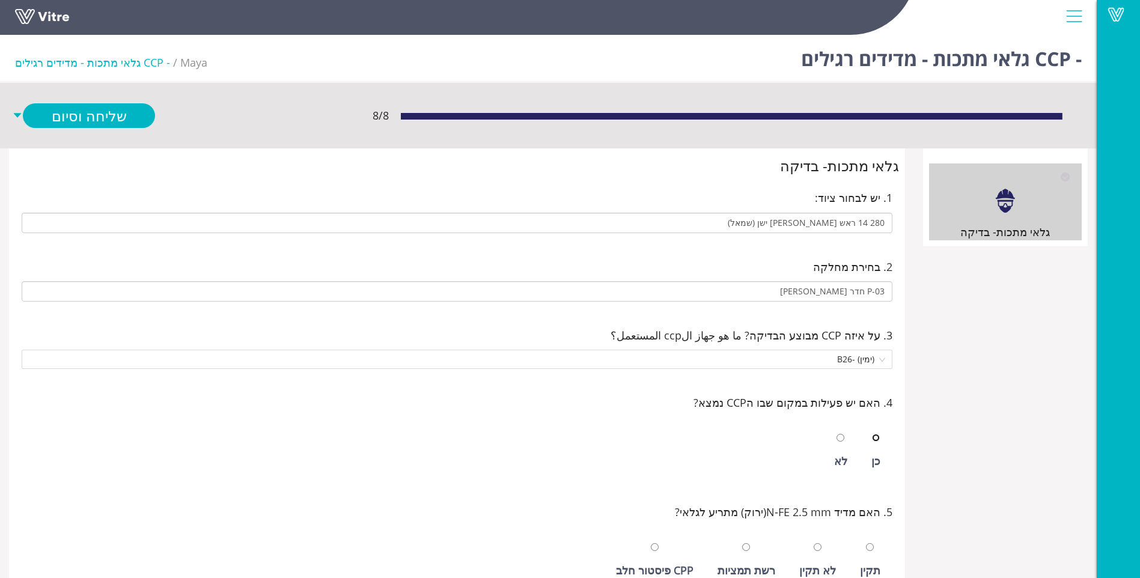
click at [872, 434] on input "radio" at bounding box center [876, 438] width 8 height 8
radio input "true"
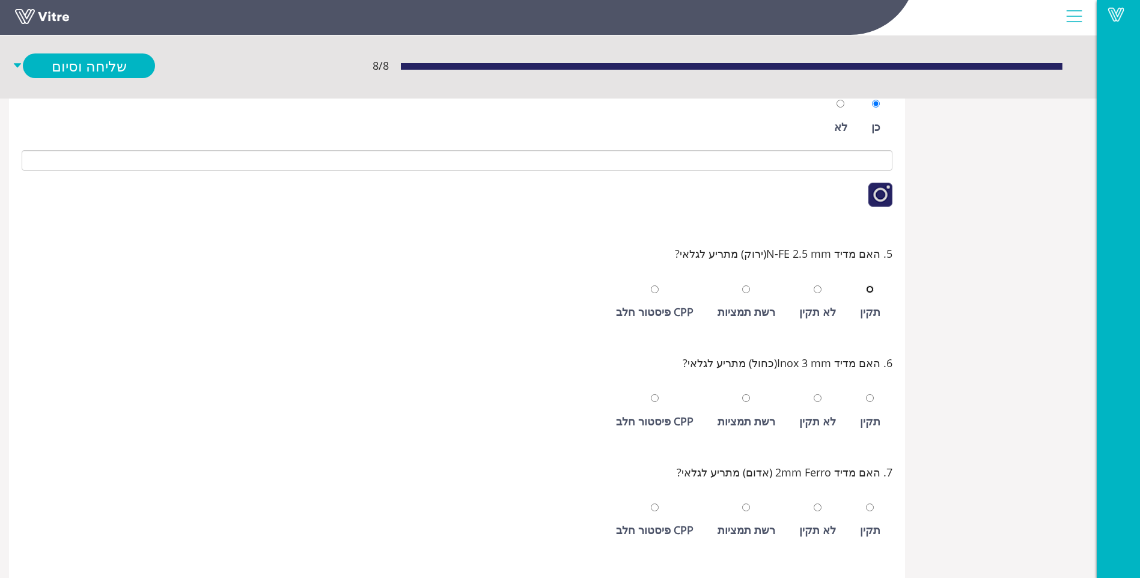
click at [866, 286] on input "radio" at bounding box center [870, 290] width 8 height 8
radio input "true"
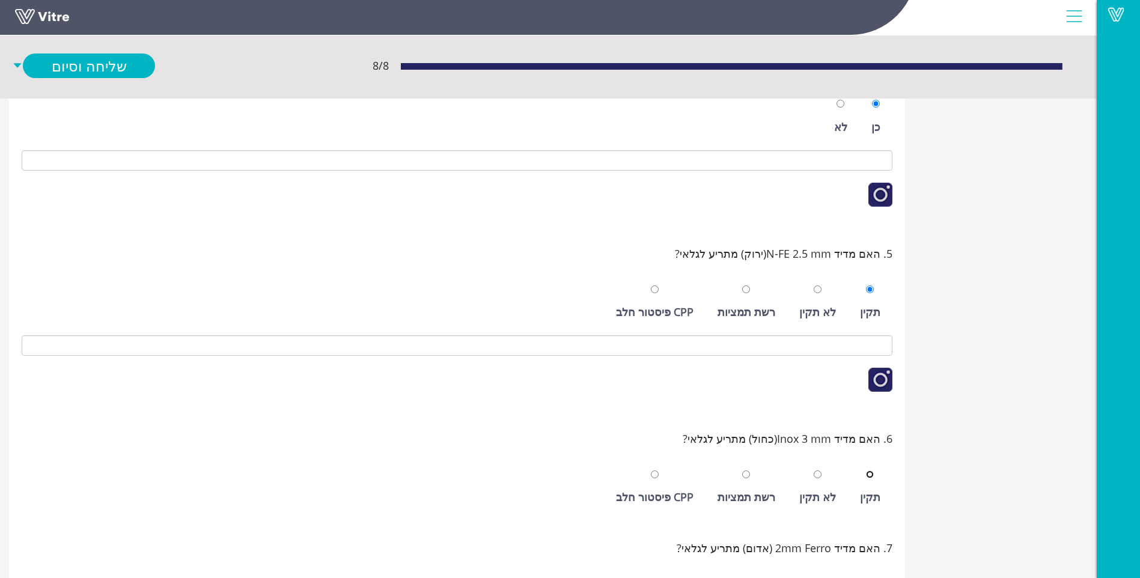
click at [866, 471] on input "radio" at bounding box center [870, 475] width 8 height 8
radio input "true"
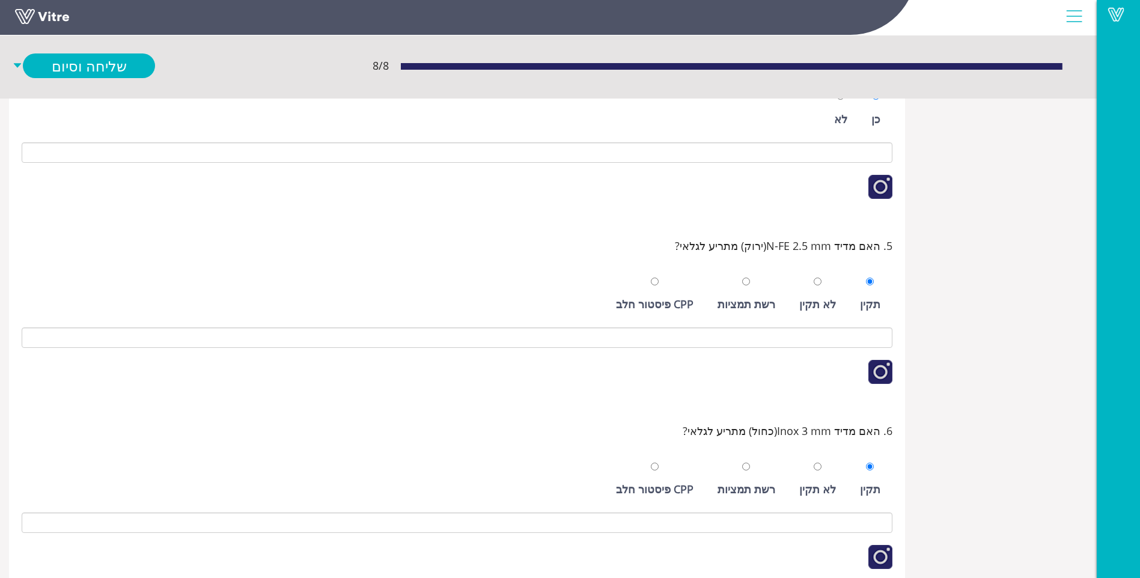
scroll to position [573, 0]
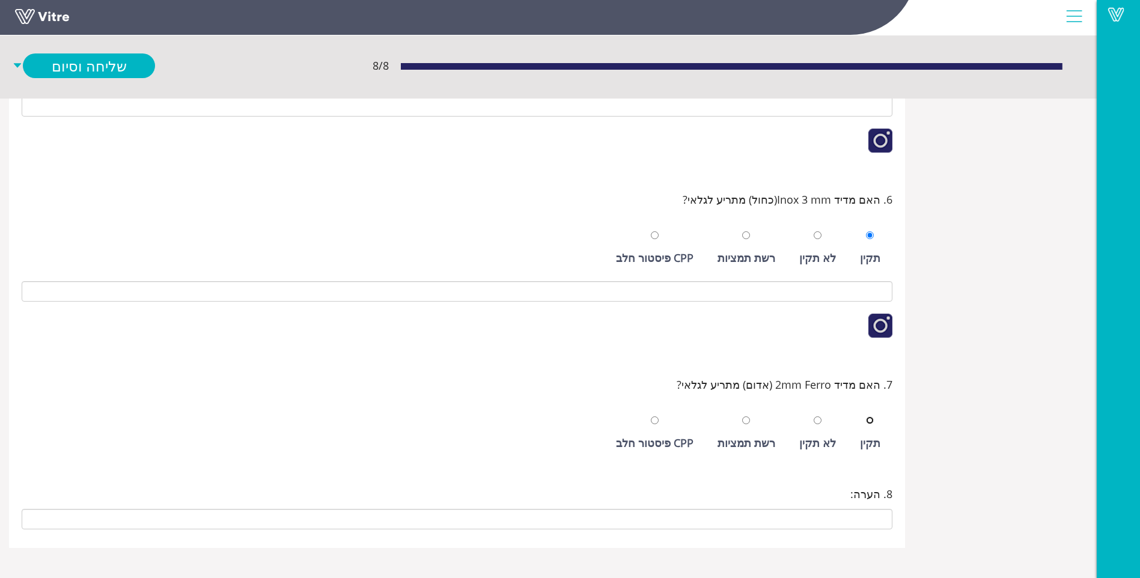
click at [866, 417] on input "radio" at bounding box center [870, 421] width 8 height 8
radio input "true"
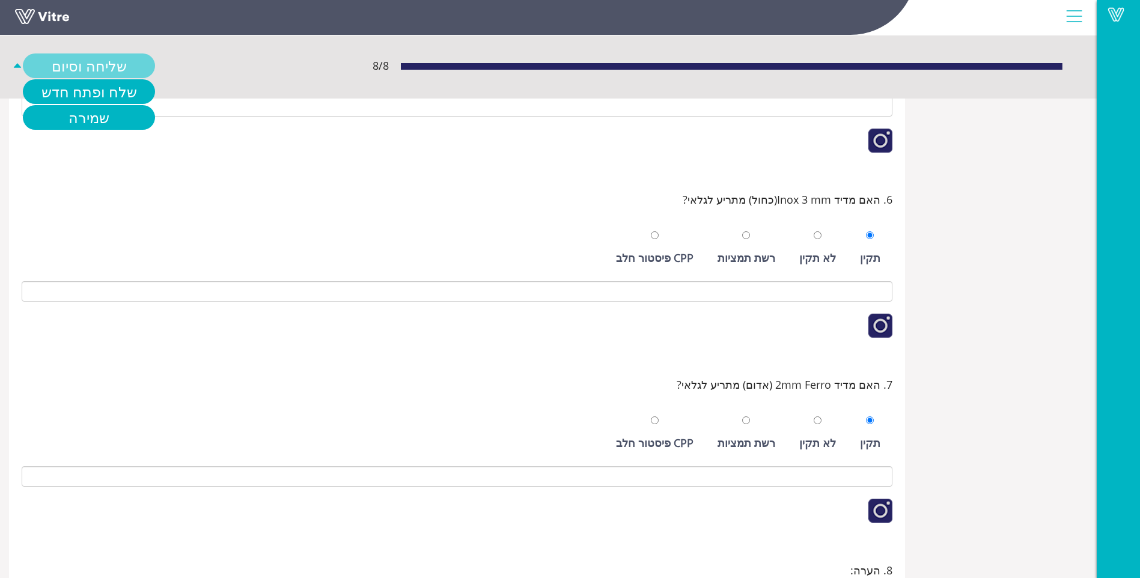
click at [90, 71] on link "שליחה וסיום" at bounding box center [89, 65] width 132 height 25
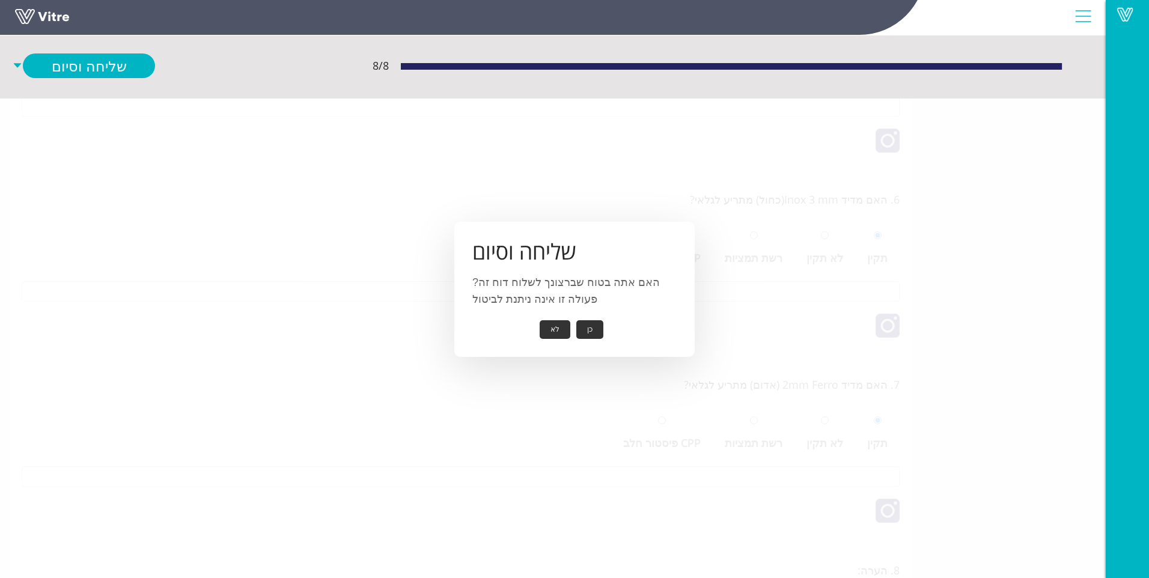
click at [592, 328] on button "כן" at bounding box center [589, 329] width 27 height 19
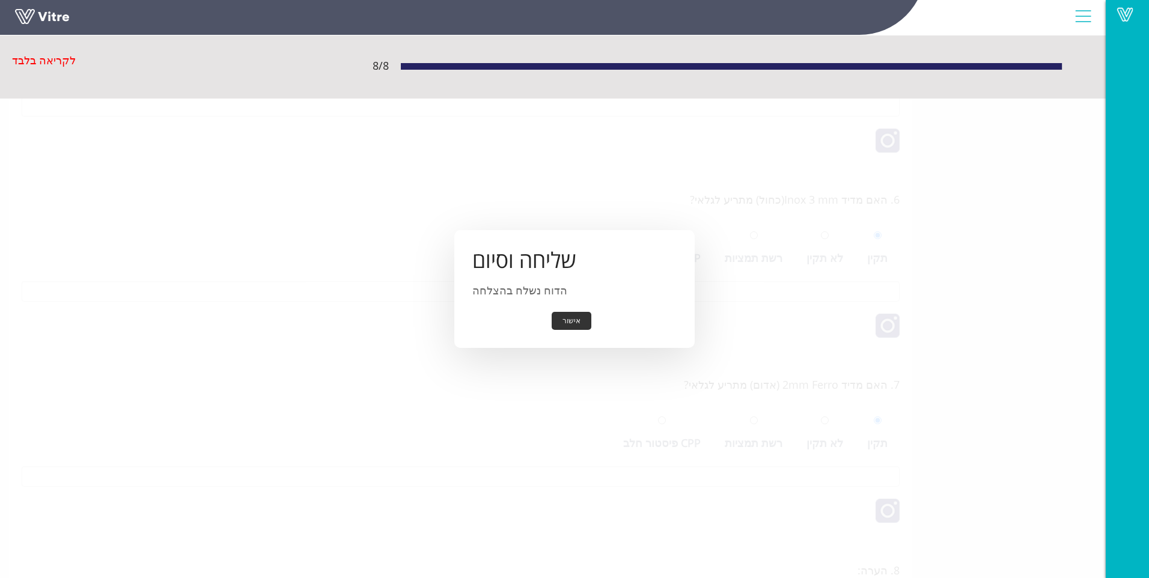
click at [579, 324] on button "אישור" at bounding box center [572, 321] width 40 height 19
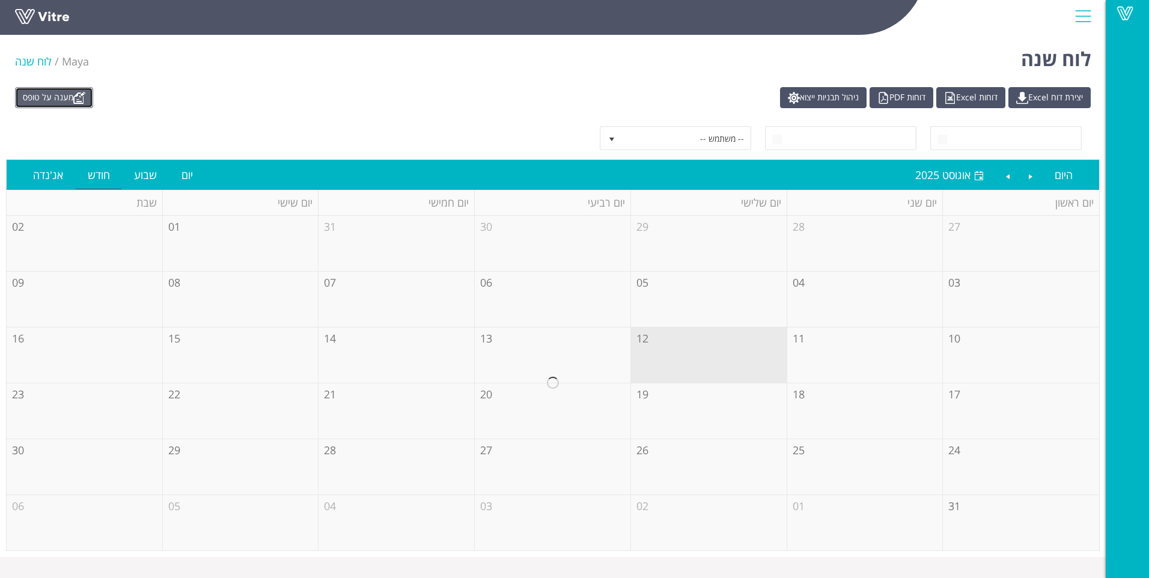
click at [81, 94] on img at bounding box center [79, 98] width 12 height 12
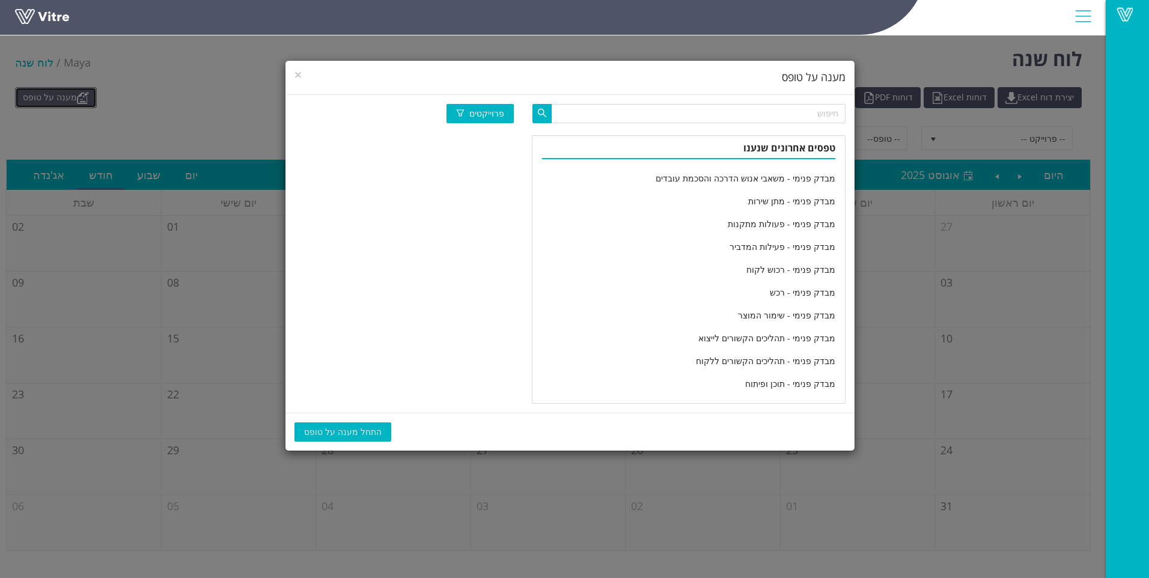
scroll to position [2004, 0]
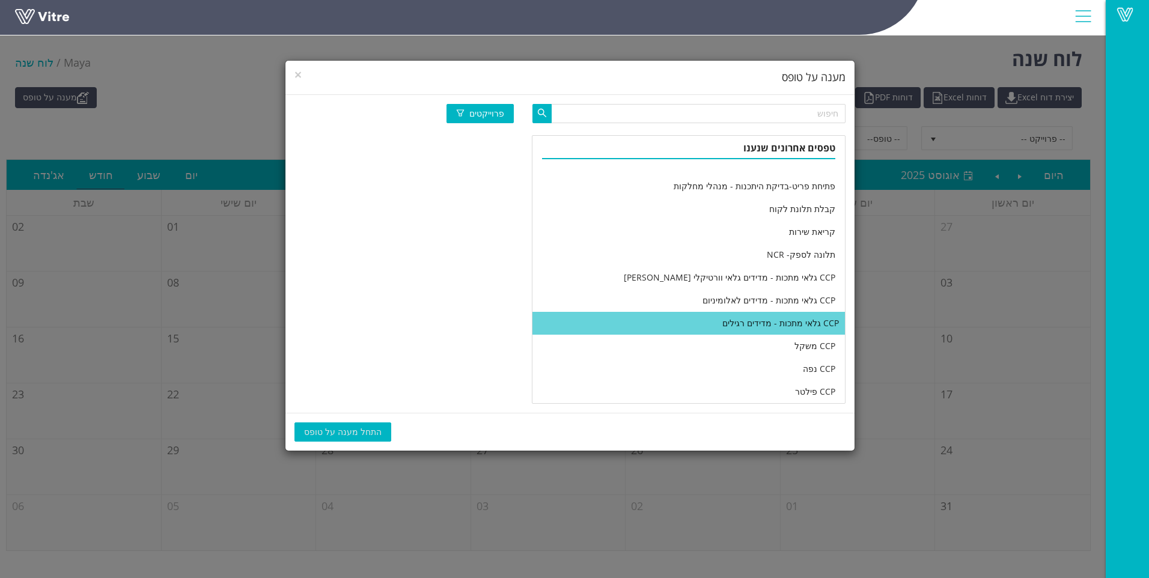
click at [613, 326] on li "CCP גלאי מתכות - מדידים רגילים" at bounding box center [689, 323] width 313 height 23
click at [332, 433] on span "התחל מענה על טופס" at bounding box center [343, 432] width 78 height 13
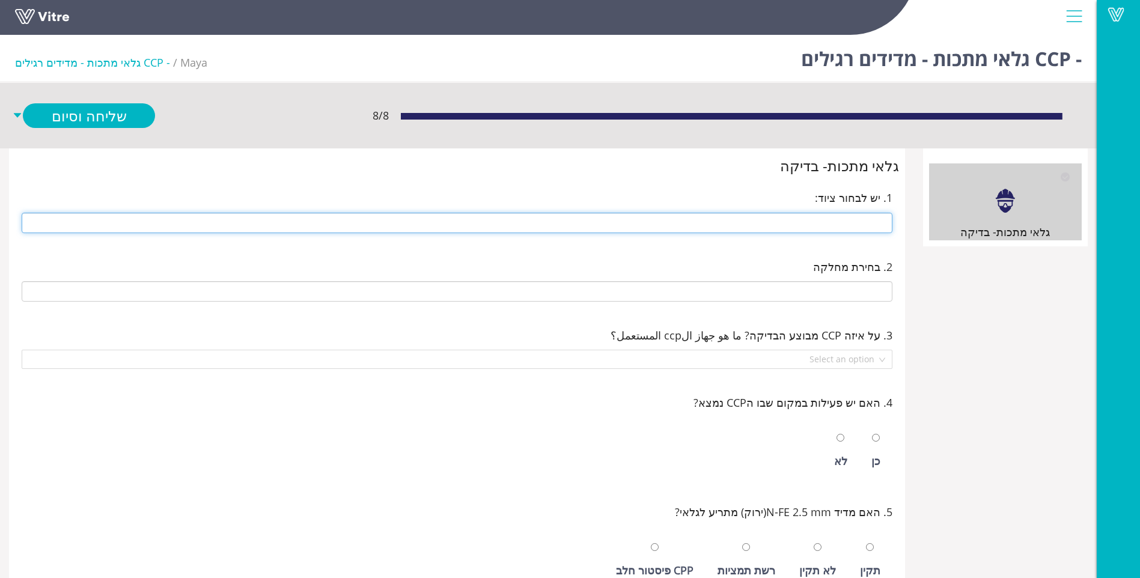
click at [810, 213] on input "text" at bounding box center [457, 223] width 871 height 20
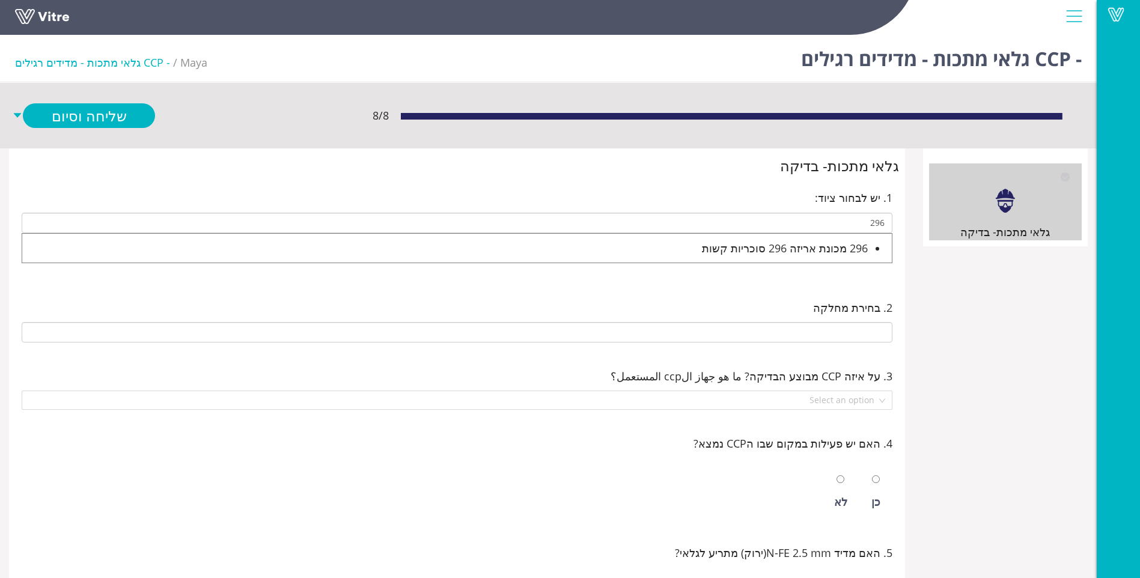
click at [779, 250] on div "296 מכונת אריזה 296 סוכריות קשות" at bounding box center [445, 248] width 846 height 17
type input "296 מכונת אריזה 296 סוכריות קשות"
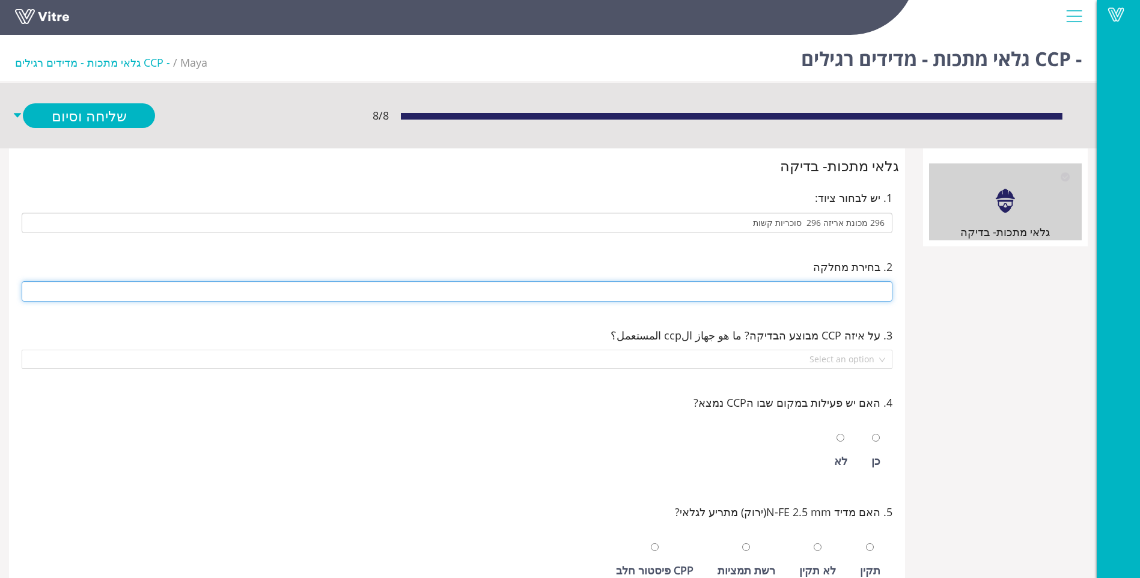
click at [791, 295] on input "text" at bounding box center [457, 291] width 871 height 20
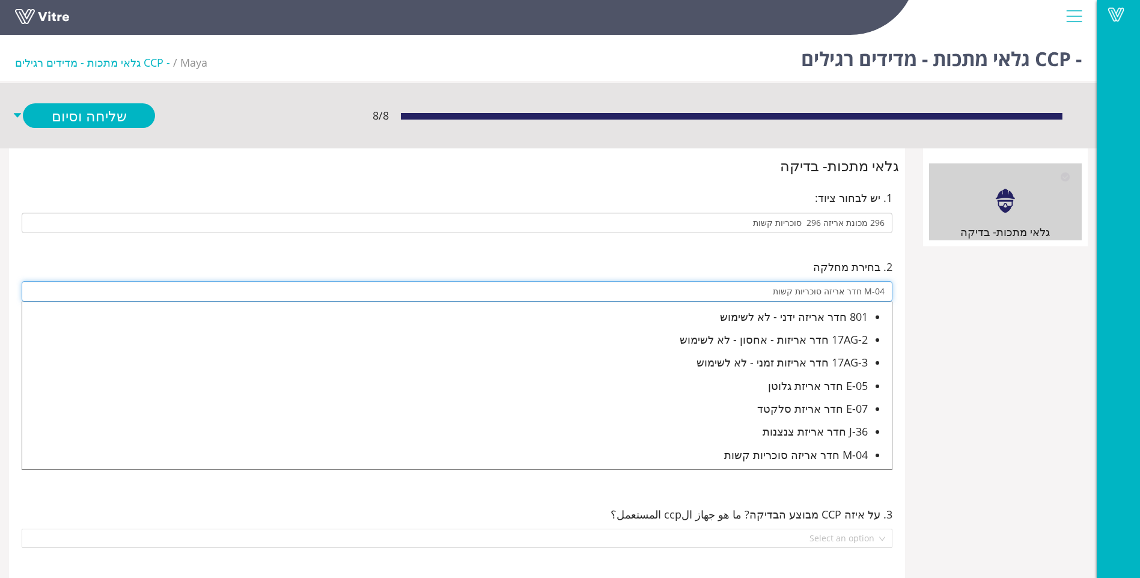
type input "M-04 חדר אריזה סוכריות קשות"
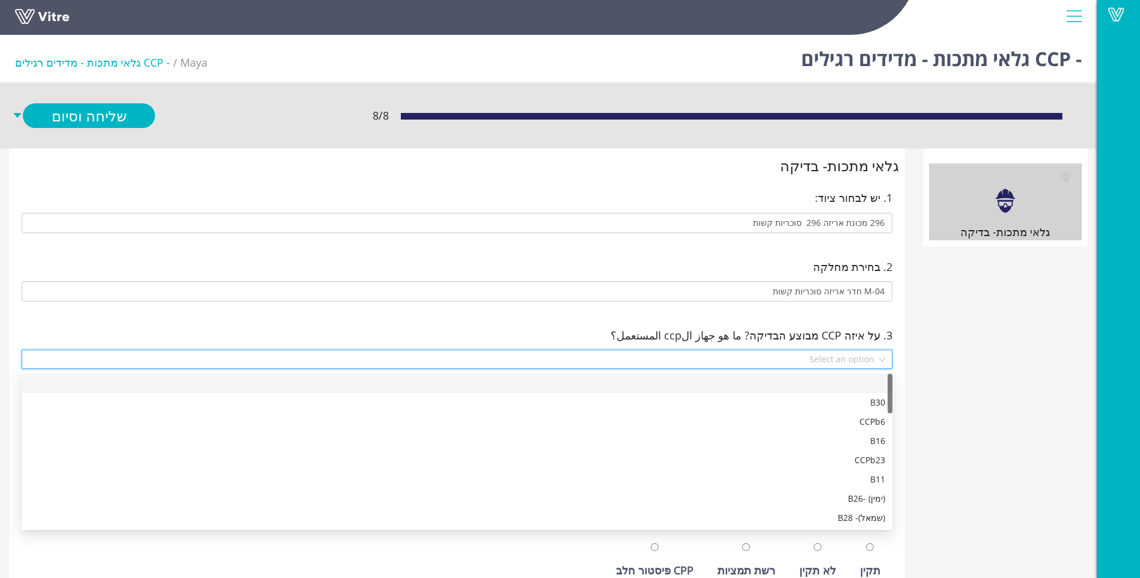
scroll to position [442, 0]
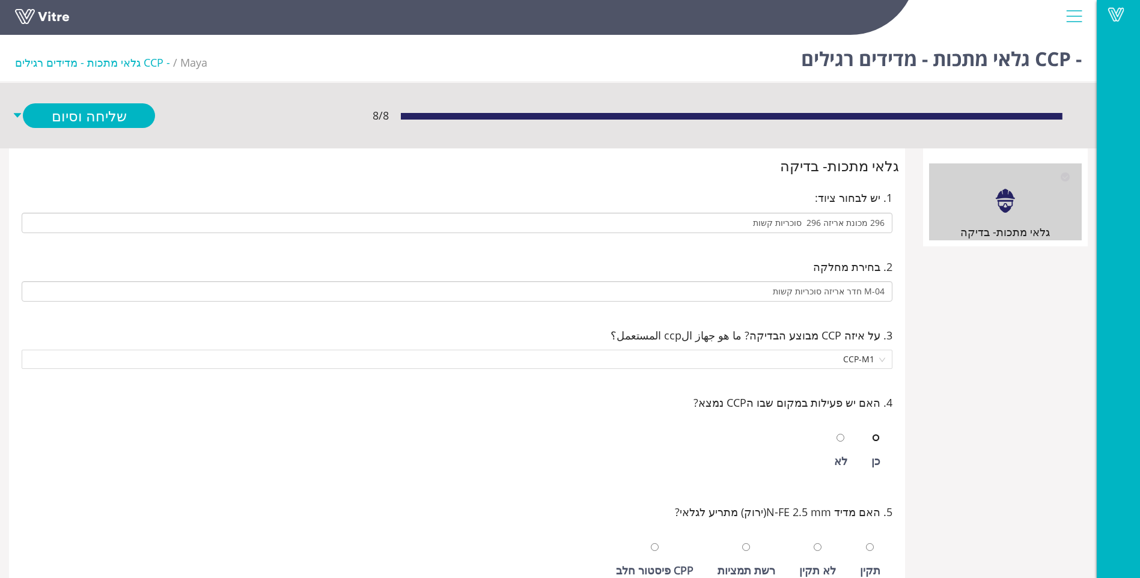
click at [872, 434] on input "radio" at bounding box center [876, 438] width 8 height 8
radio input "true"
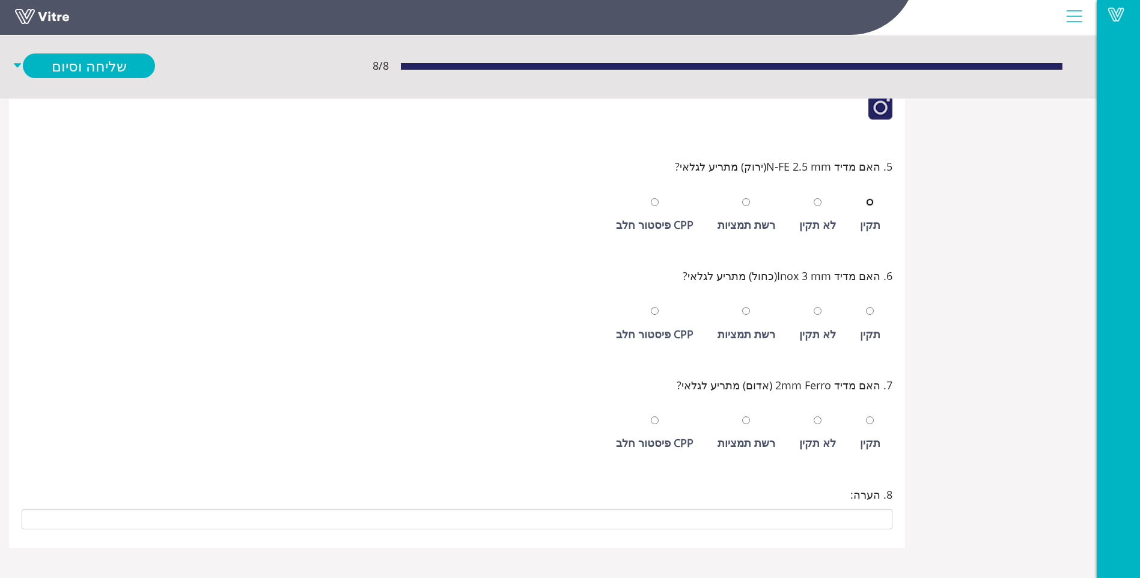
click at [866, 198] on input "radio" at bounding box center [870, 202] width 8 height 8
radio input "true"
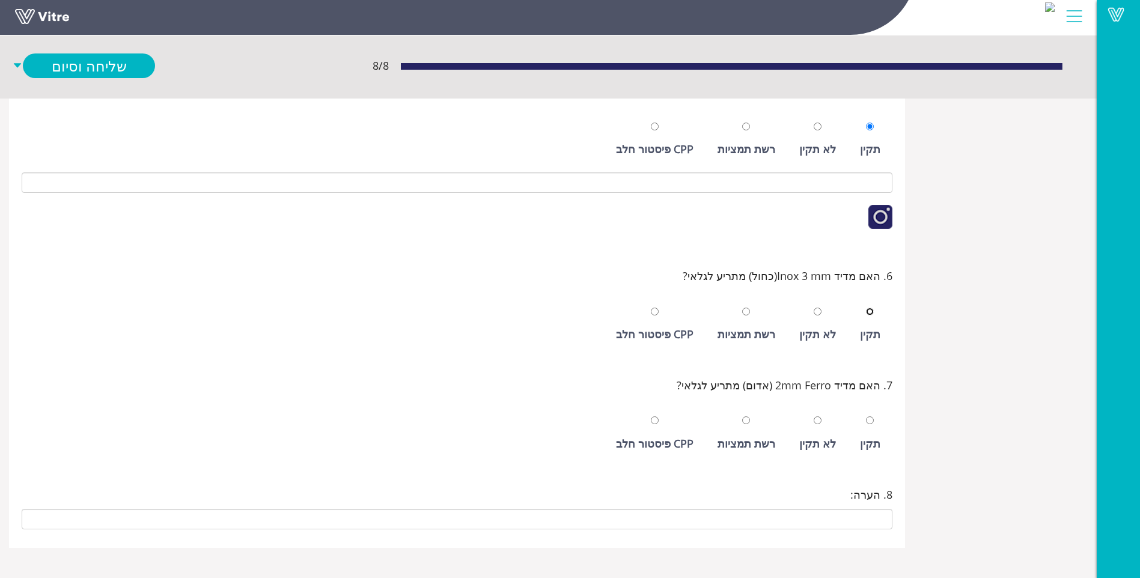
click at [866, 308] on input "radio" at bounding box center [870, 312] width 8 height 8
radio input "true"
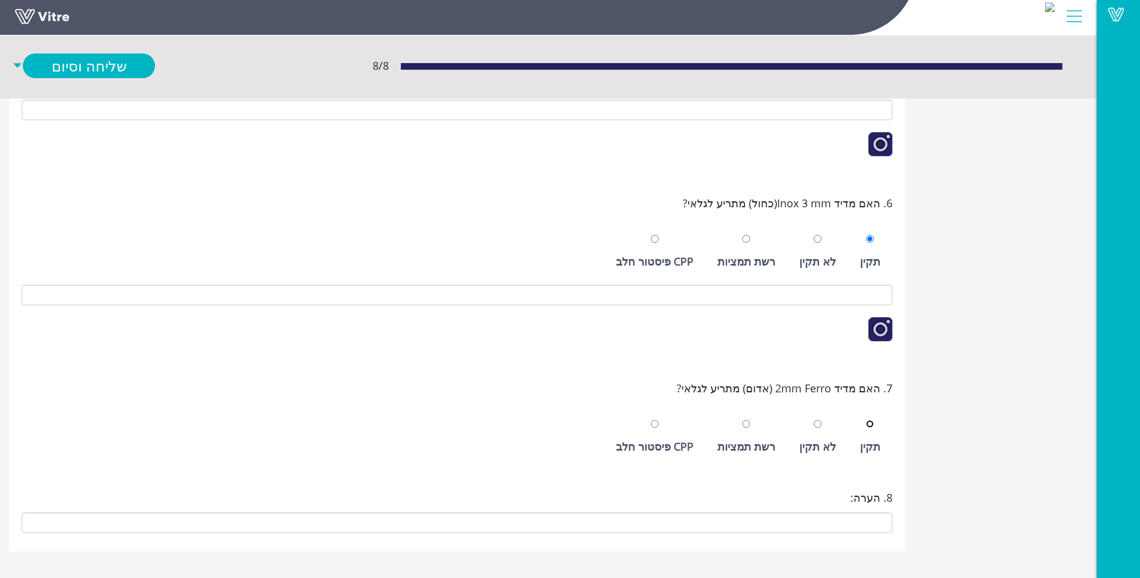
scroll to position [573, 0]
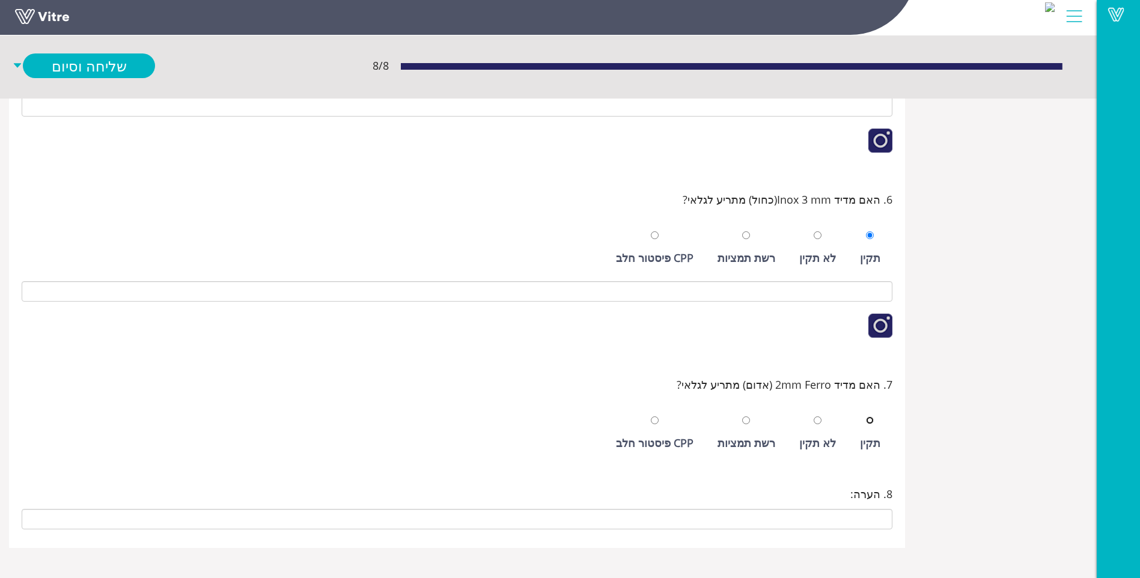
click at [866, 417] on input "radio" at bounding box center [870, 421] width 8 height 8
radio input "true"
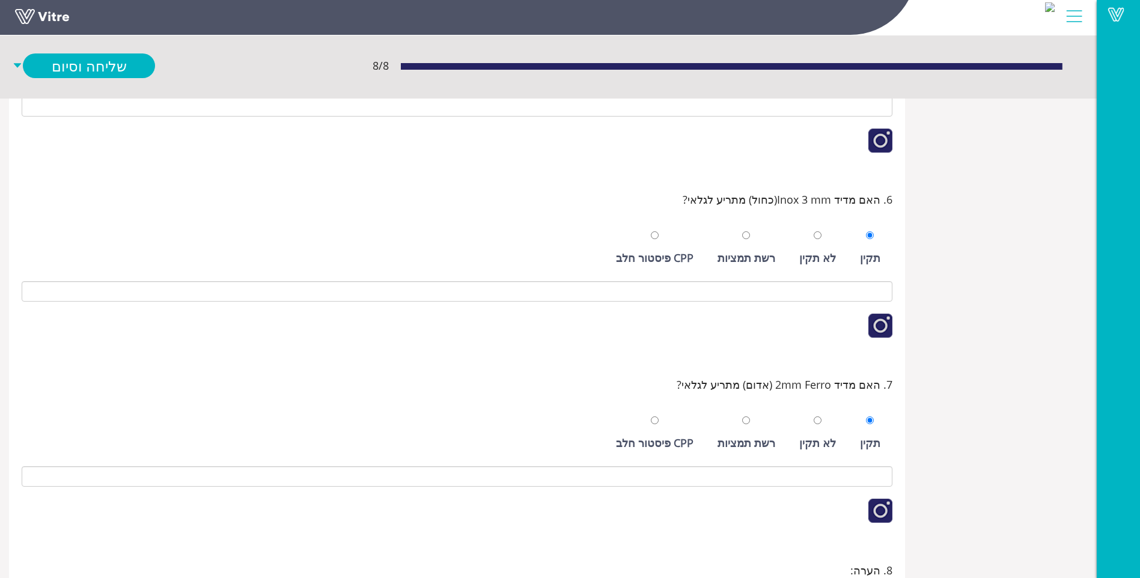
click at [100, 52] on div "8 / 8 שליחה וסיום" at bounding box center [548, 65] width 1097 height 65
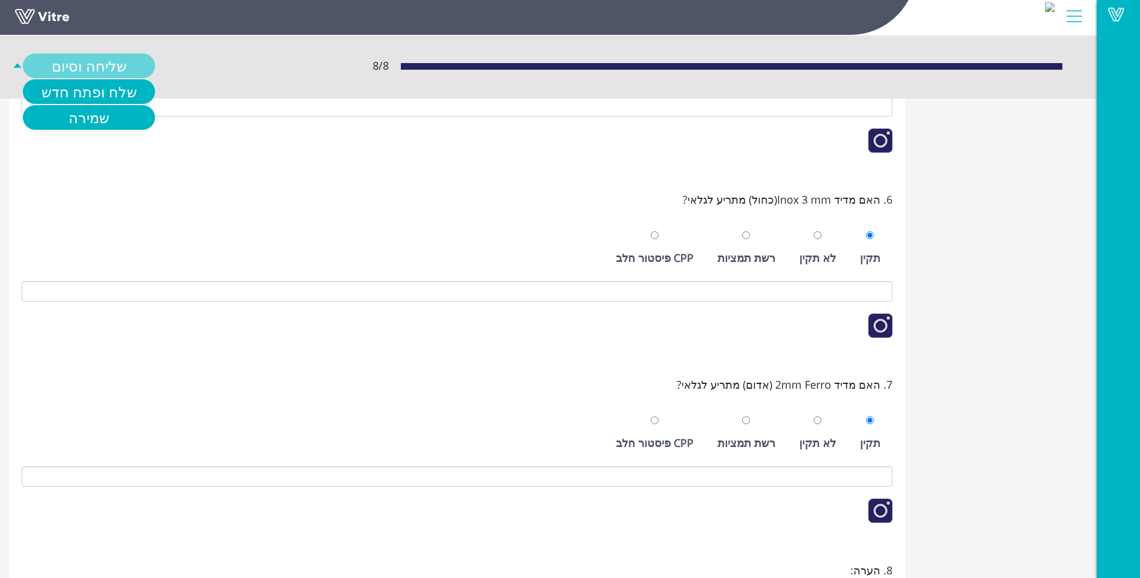
click at [99, 59] on link "שליחה וסיום" at bounding box center [89, 65] width 132 height 25
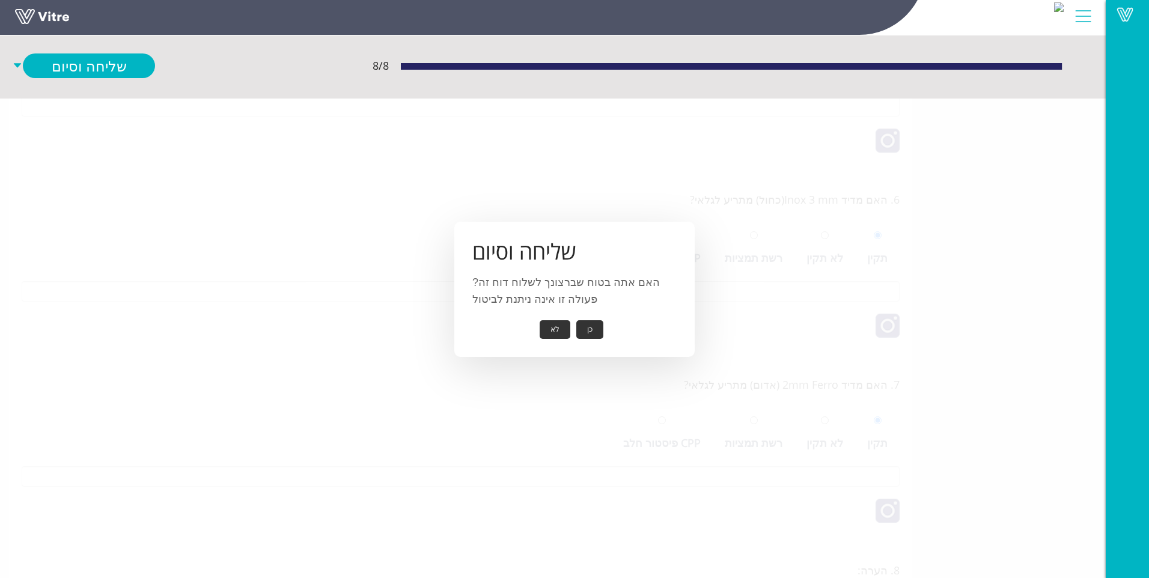
click at [592, 328] on button "כן" at bounding box center [589, 329] width 27 height 19
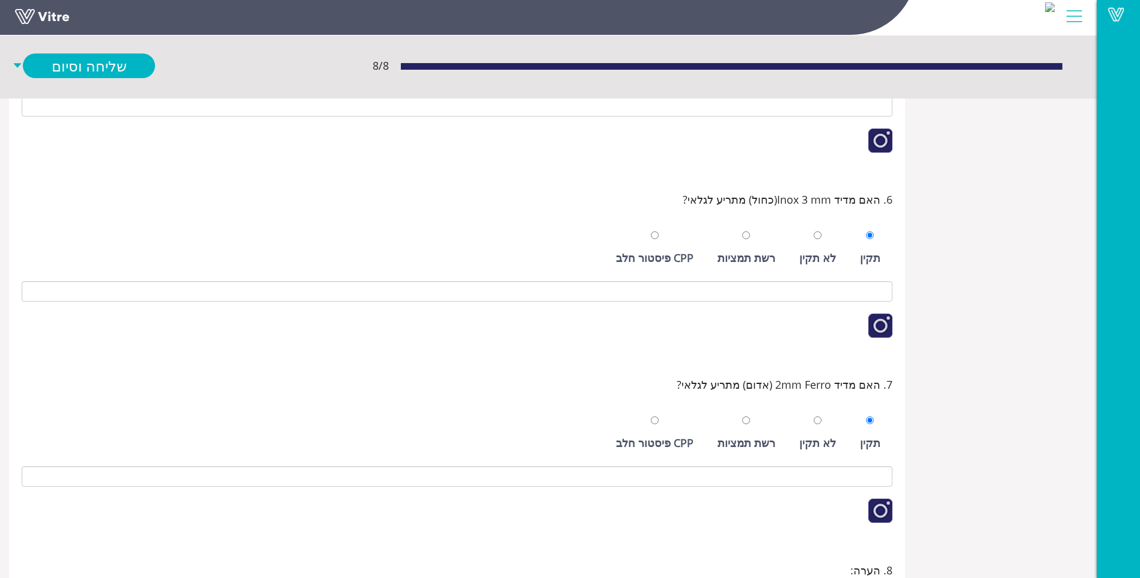
click at [573, 323] on div at bounding box center [457, 329] width 871 height 43
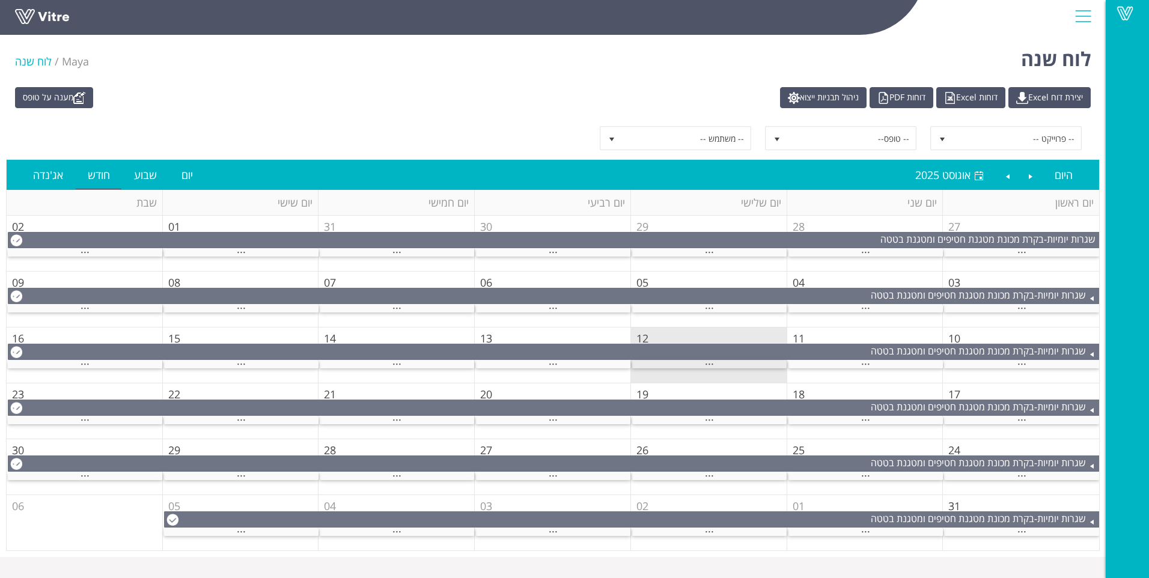
click at [670, 363] on div "..." at bounding box center [709, 365] width 154 height 8
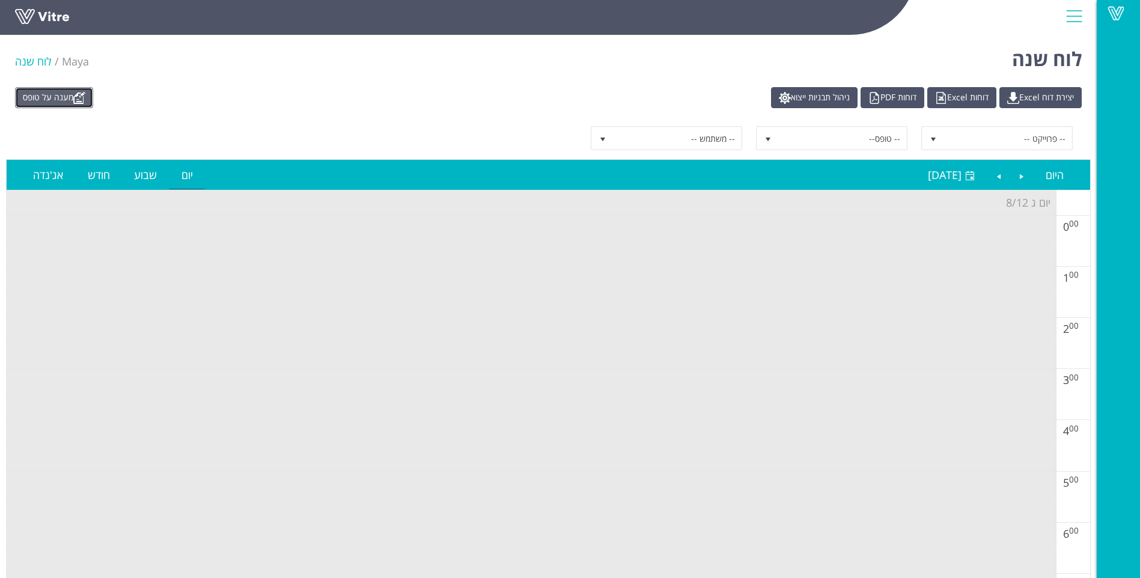
click at [52, 103] on link "מענה על טופס" at bounding box center [54, 97] width 78 height 21
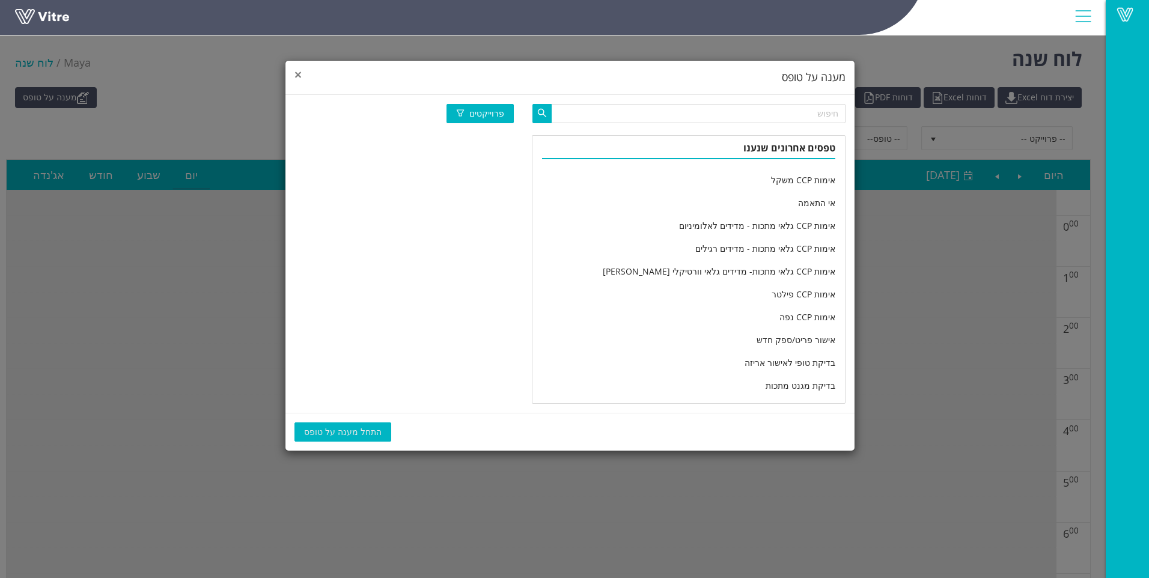
click at [296, 81] on span "×" at bounding box center [298, 74] width 7 height 17
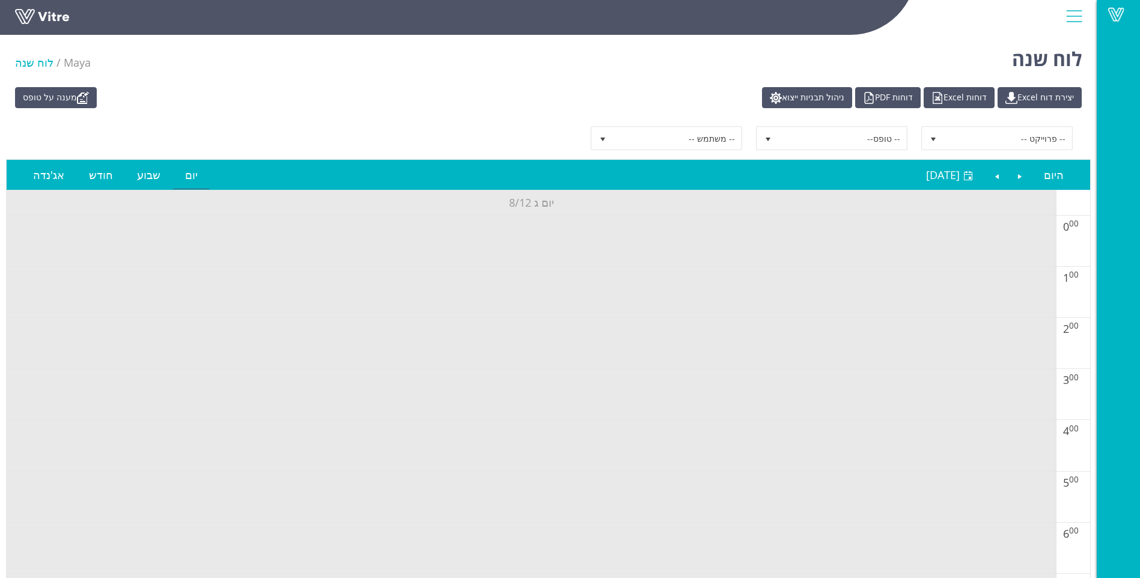
click at [416, 93] on div "מענה על טופס יצירת דוח Excel דוחות Excel דוחות PDF ניהול תבניות ייצוא" at bounding box center [548, 97] width 1085 height 21
